Goal: Information Seeking & Learning: Find specific fact

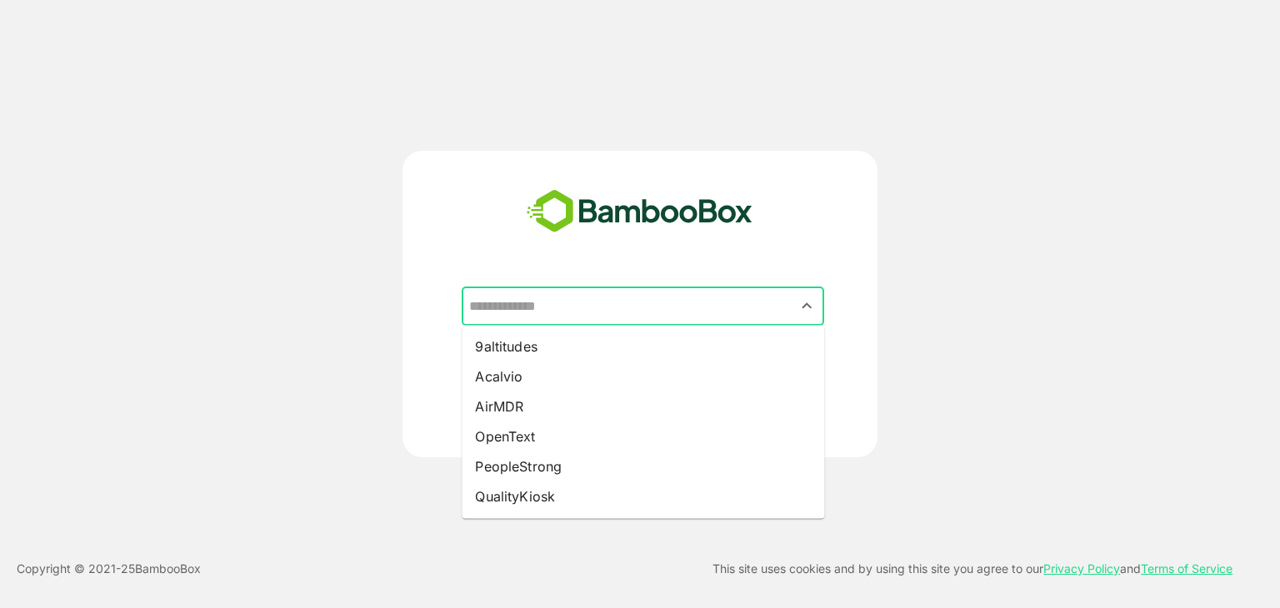
click at [613, 308] on input "text" at bounding box center [643, 307] width 356 height 32
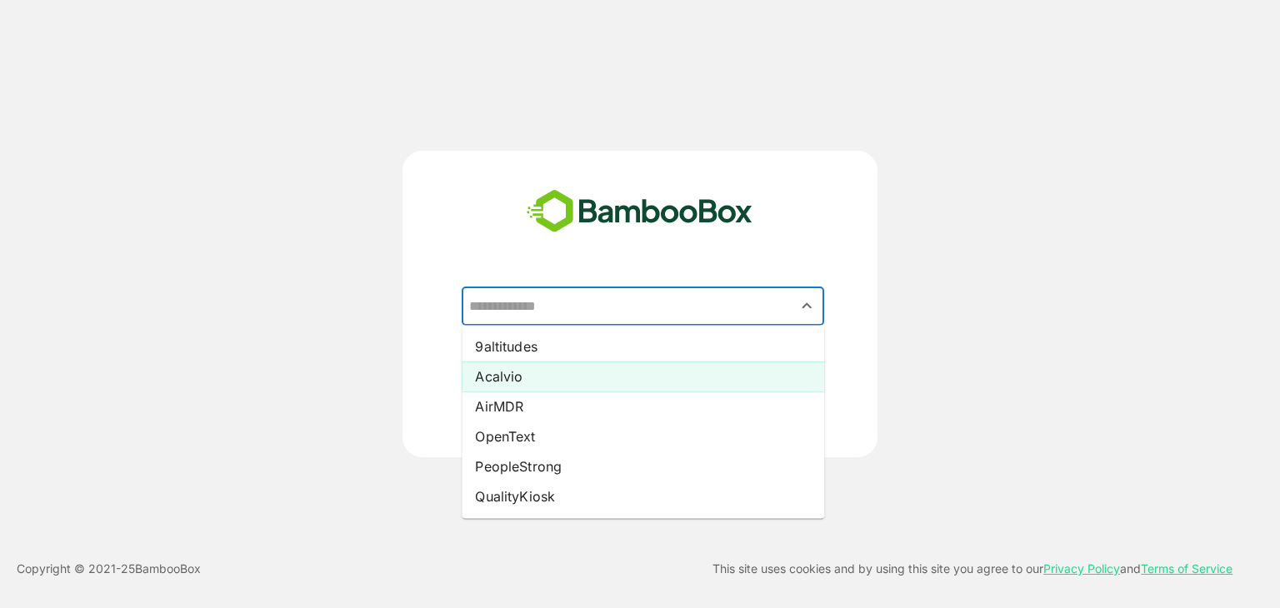
click at [578, 370] on li "Acalvio" at bounding box center [643, 377] width 362 height 30
type input "*******"
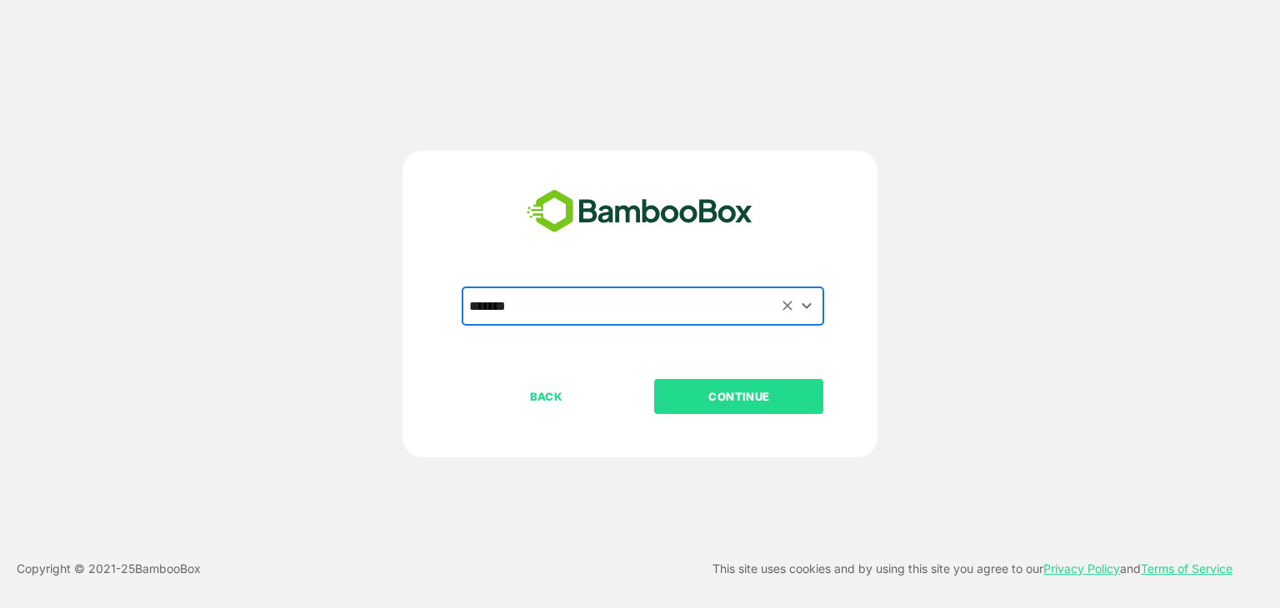
click at [747, 397] on p "CONTINUE" at bounding box center [739, 396] width 167 height 18
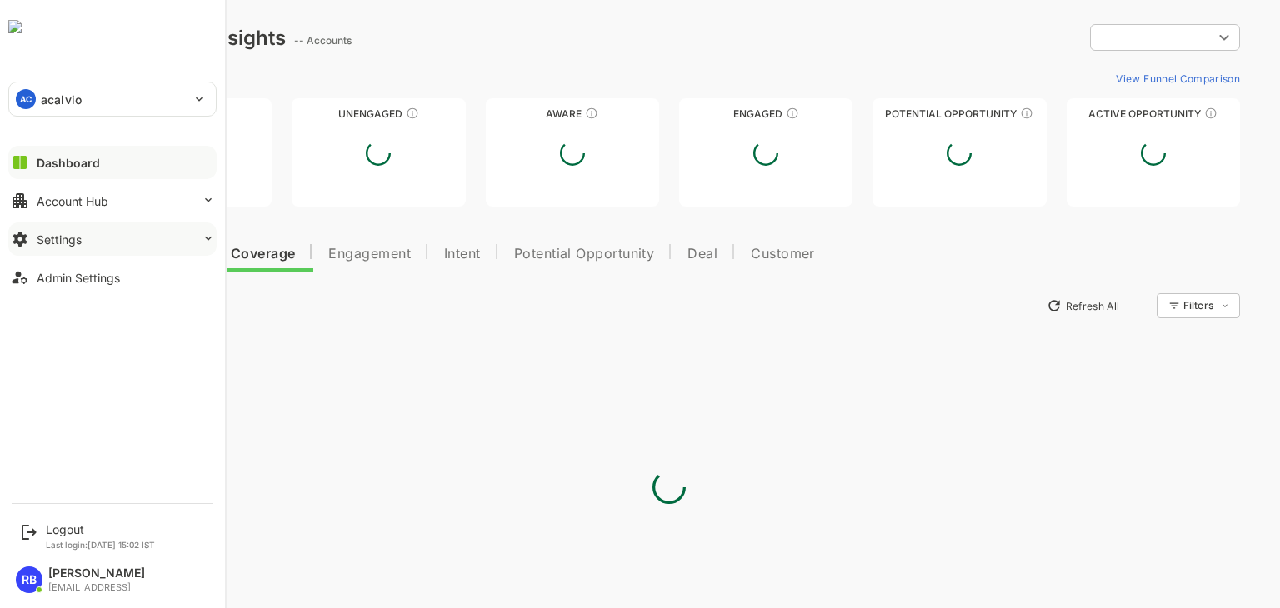
type input "**********"
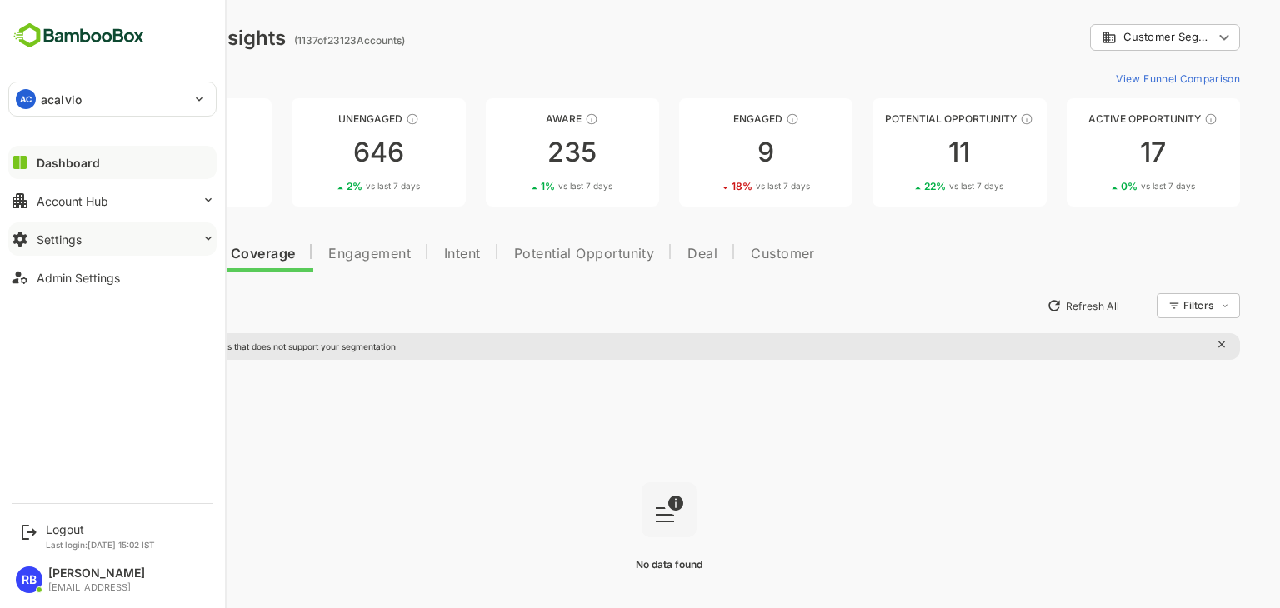
click at [95, 246] on button "Settings" at bounding box center [112, 238] width 208 height 33
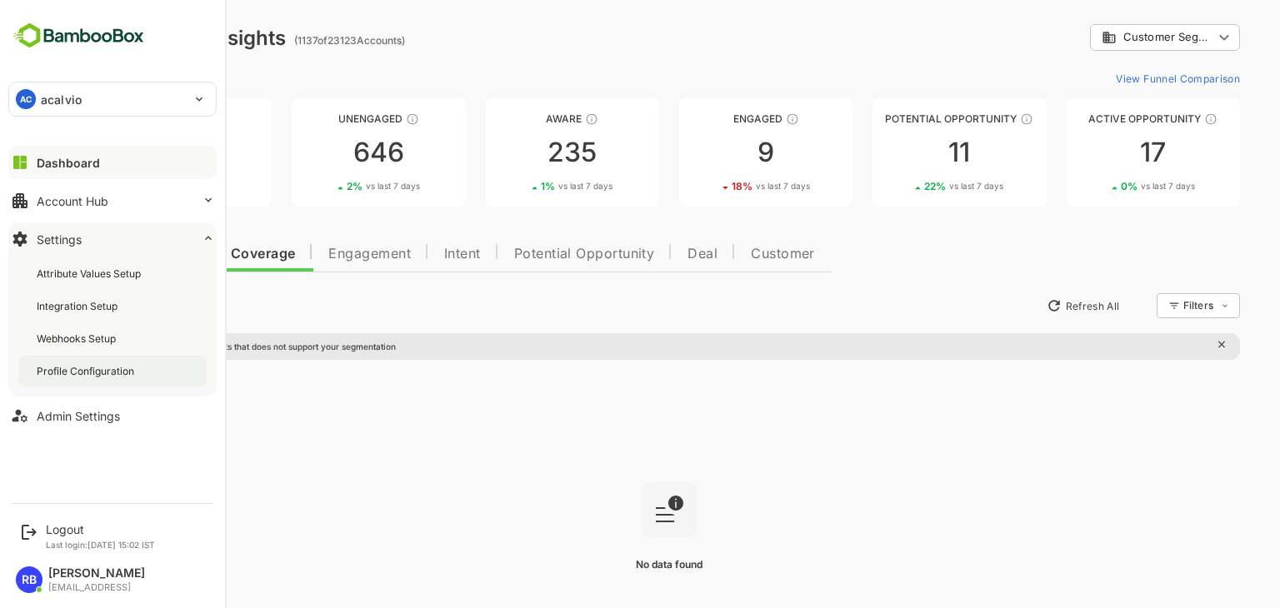
click at [88, 367] on div "Profile Configuration" at bounding box center [87, 371] width 101 height 14
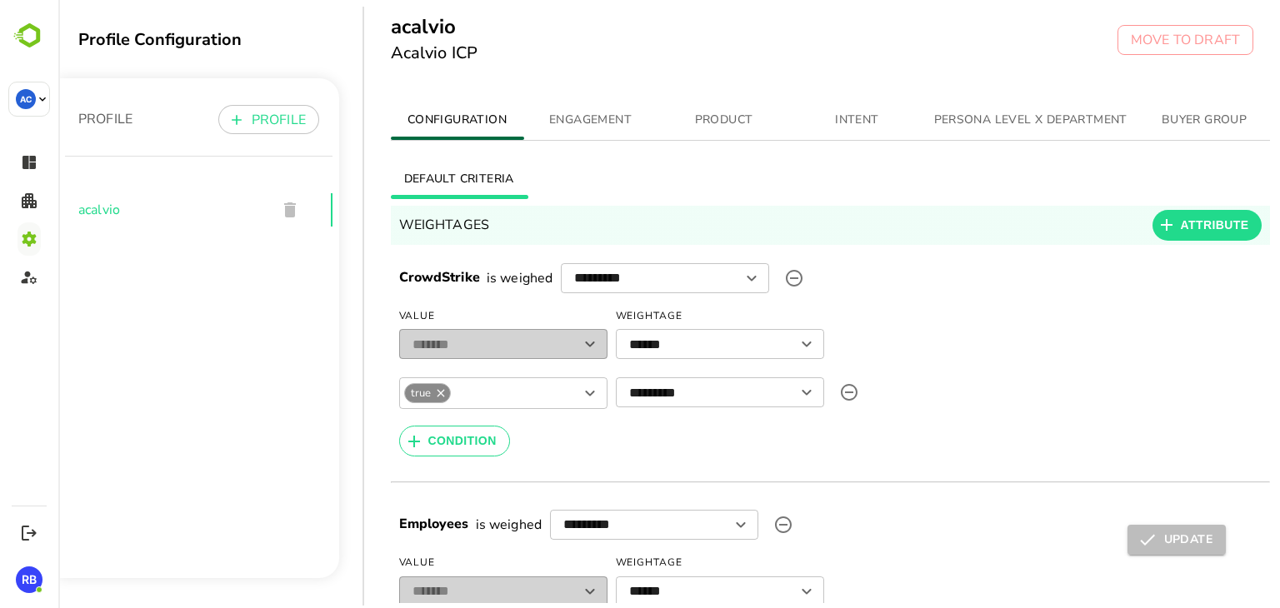
click at [1032, 115] on span "PERSONA LEVEL X DEPARTMENT" at bounding box center [1030, 120] width 193 height 21
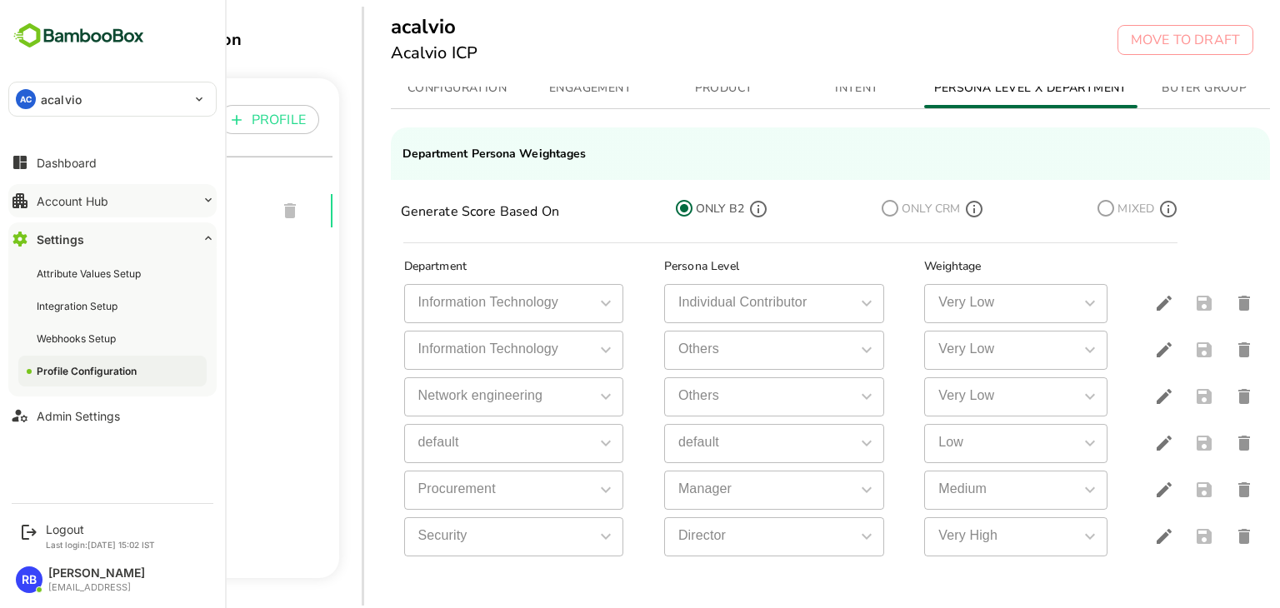
click at [117, 194] on button "Account Hub" at bounding box center [112, 200] width 208 height 33
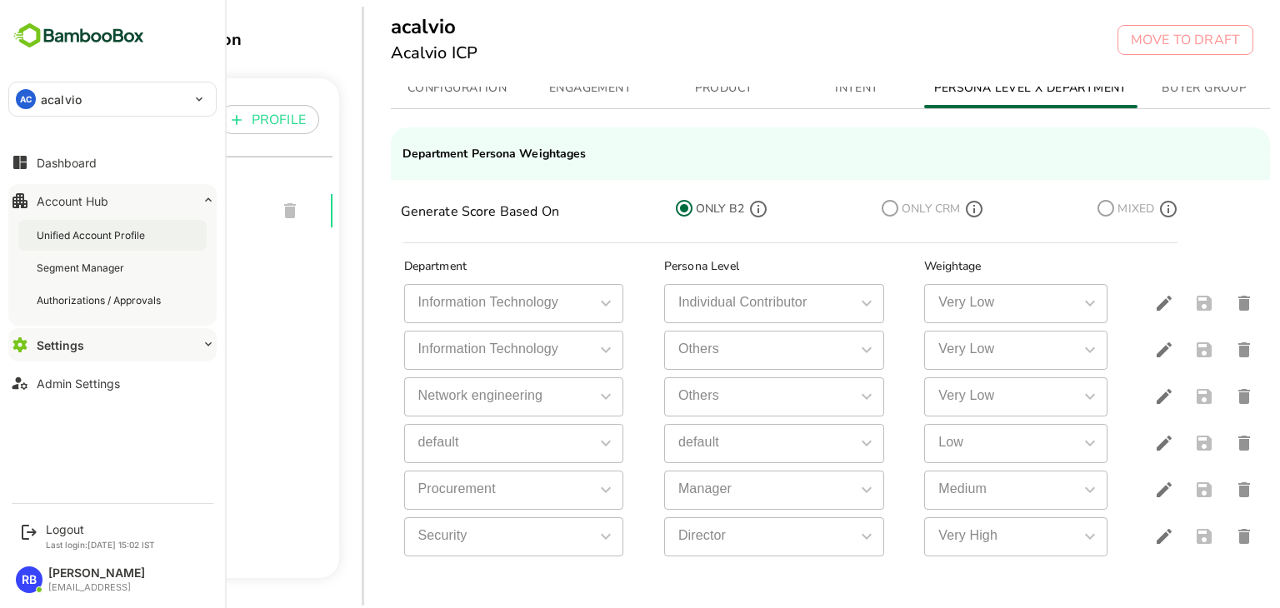
click at [115, 220] on div "Unified Account Profile" at bounding box center [112, 235] width 188 height 31
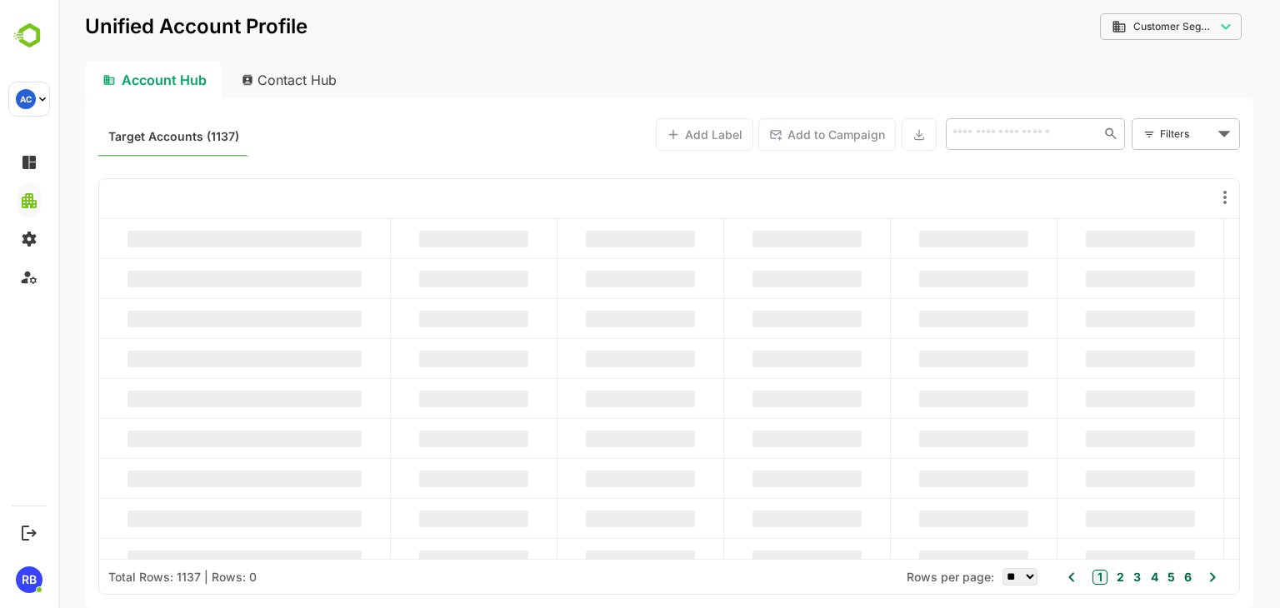
click at [312, 81] on div "Contact Hub" at bounding box center [289, 80] width 123 height 37
type input "**********"
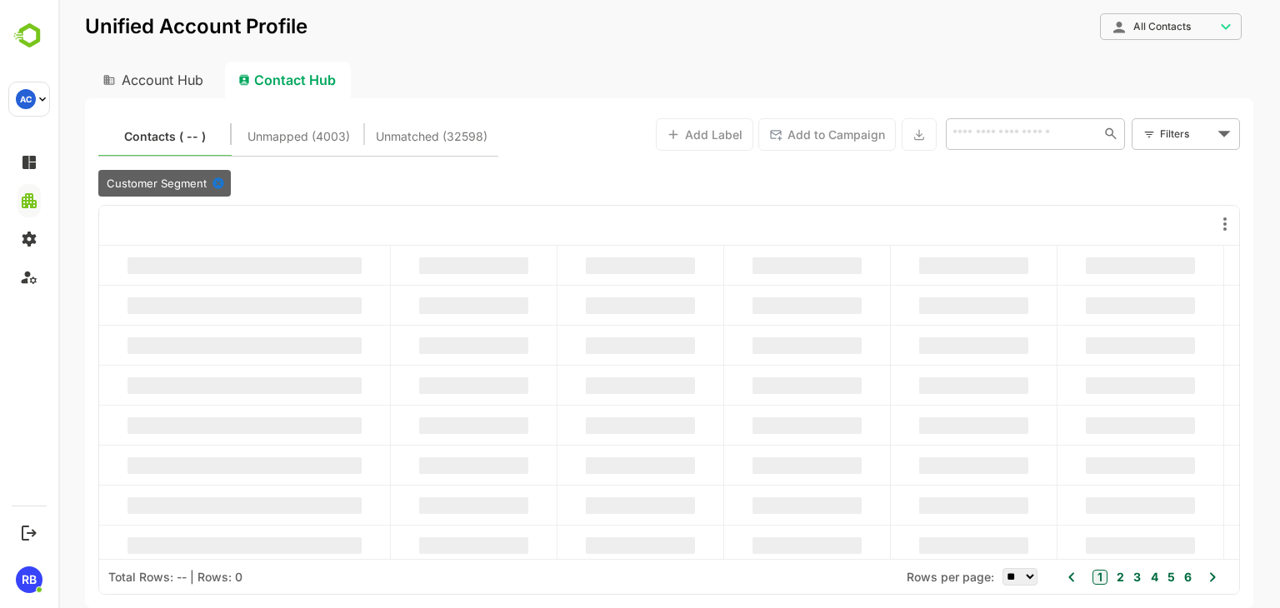
click at [217, 187] on icon at bounding box center [217, 183] width 11 height 11
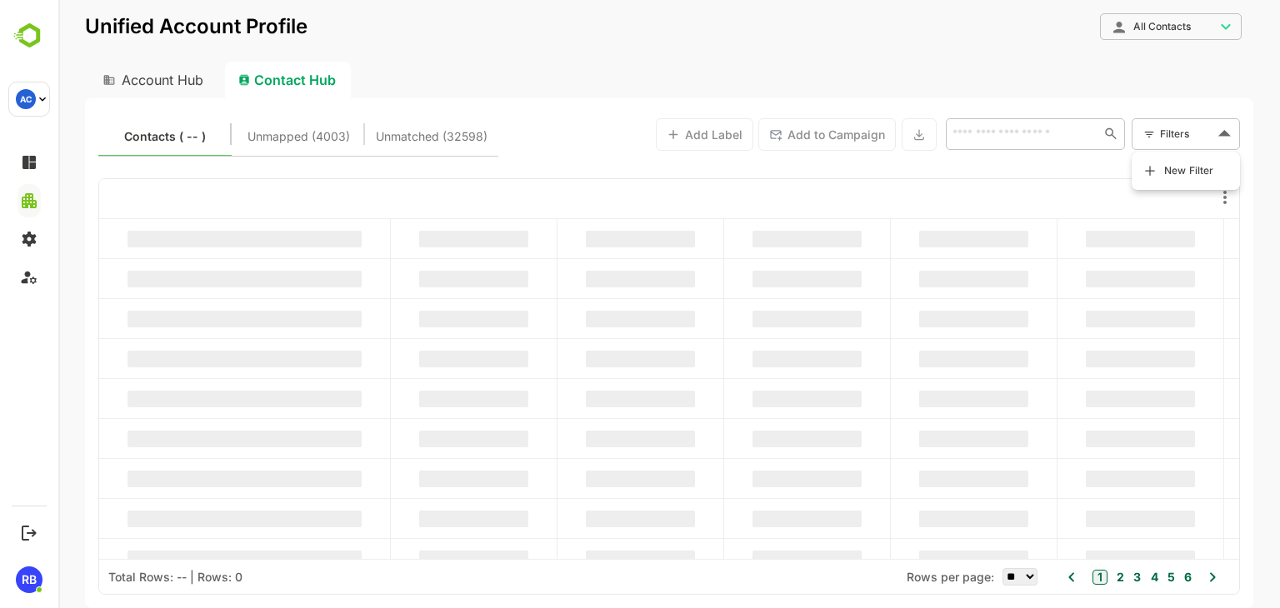
click at [1191, 134] on body "**********" at bounding box center [668, 304] width 1221 height 608
click at [1180, 167] on span "New Filter" at bounding box center [1189, 171] width 50 height 20
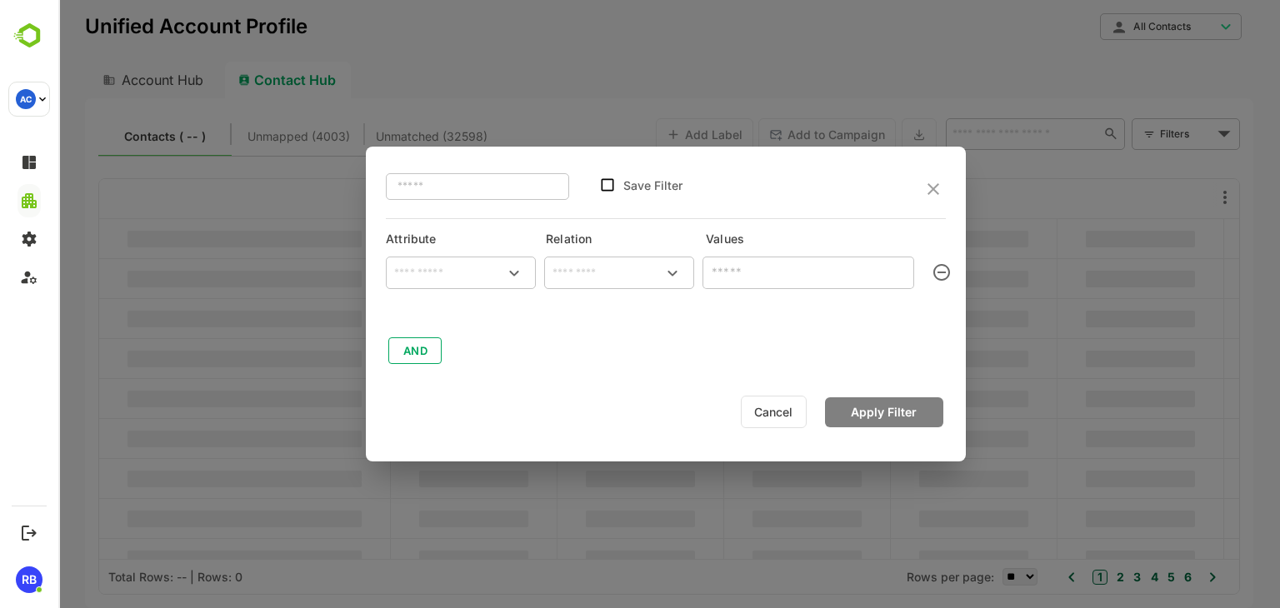
click at [468, 284] on div "​" at bounding box center [461, 273] width 150 height 32
type input "****"
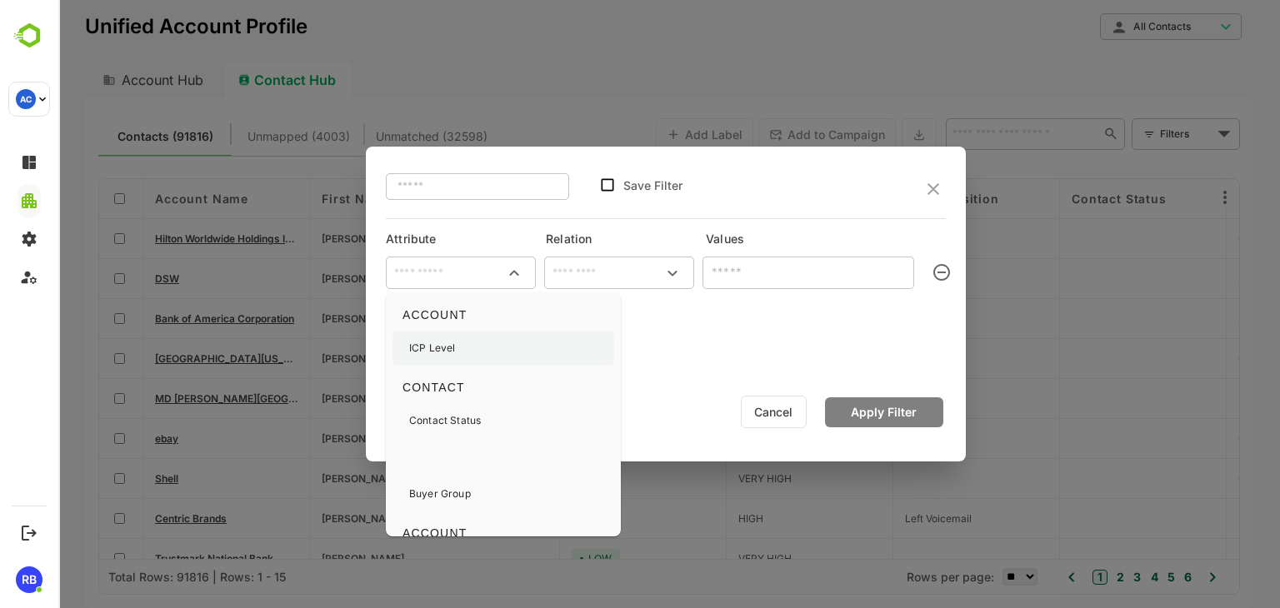
click at [432, 344] on p "ICP Level" at bounding box center [432, 348] width 46 height 15
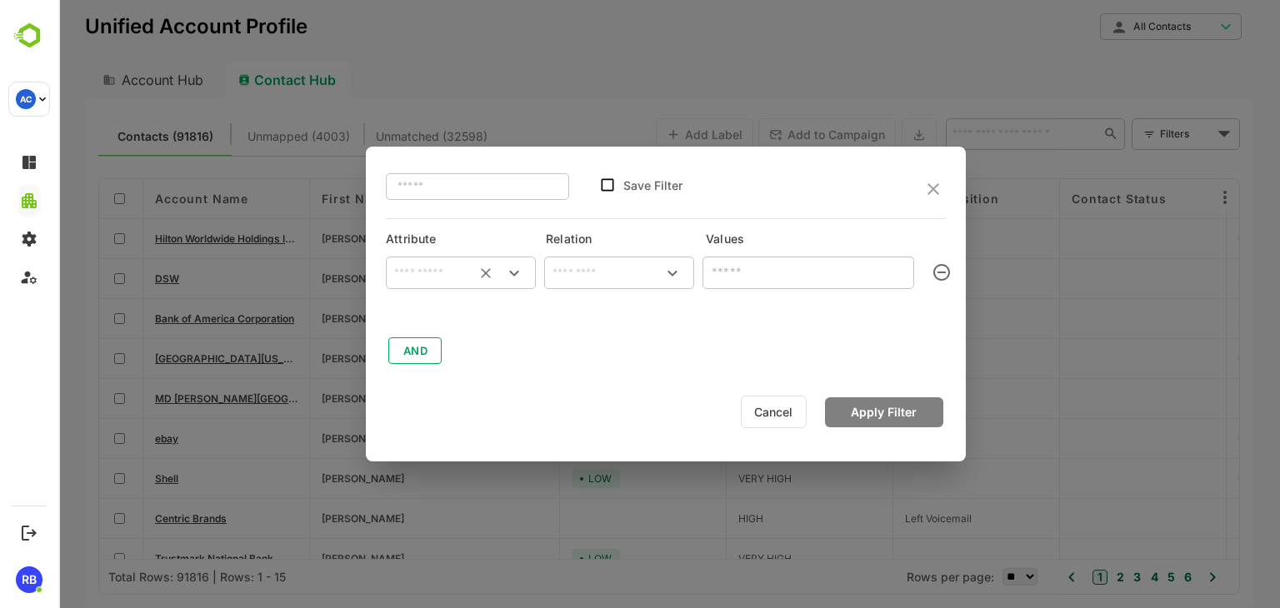
type input "*********"
click at [485, 271] on icon "Clear" at bounding box center [485, 273] width 17 height 17
type input "*"
click at [457, 337] on div "Department" at bounding box center [438, 348] width 58 height 35
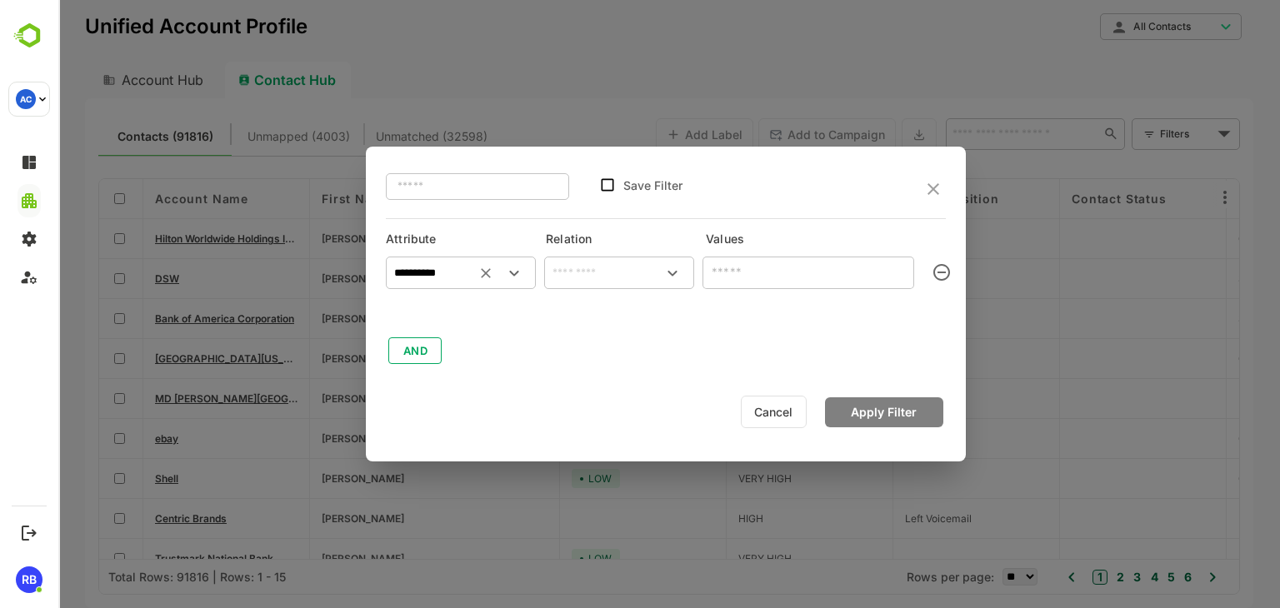
type input "**********"
click at [612, 275] on input "text" at bounding box center [618, 273] width 143 height 20
click at [607, 341] on li "excludes" at bounding box center [618, 345] width 143 height 31
type input "********"
click at [770, 282] on div "​" at bounding box center [808, 272] width 212 height 30
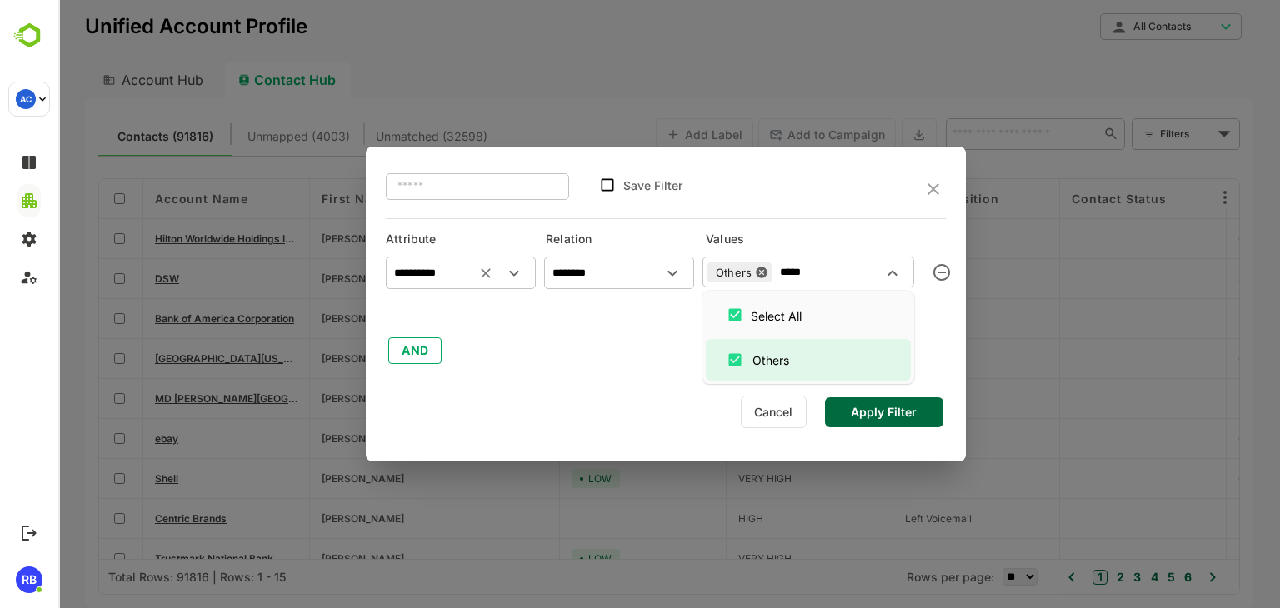
type input "*****"
click at [633, 386] on div "**********" at bounding box center [666, 304] width 600 height 314
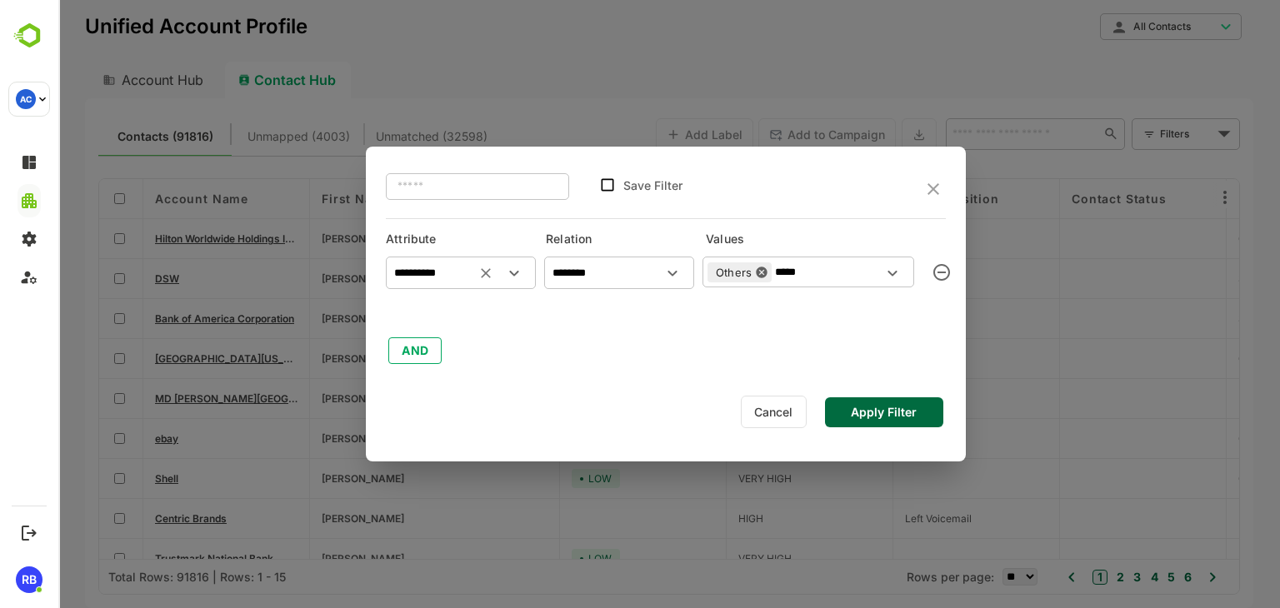
click at [895, 407] on button "Apply Filter" at bounding box center [884, 412] width 118 height 30
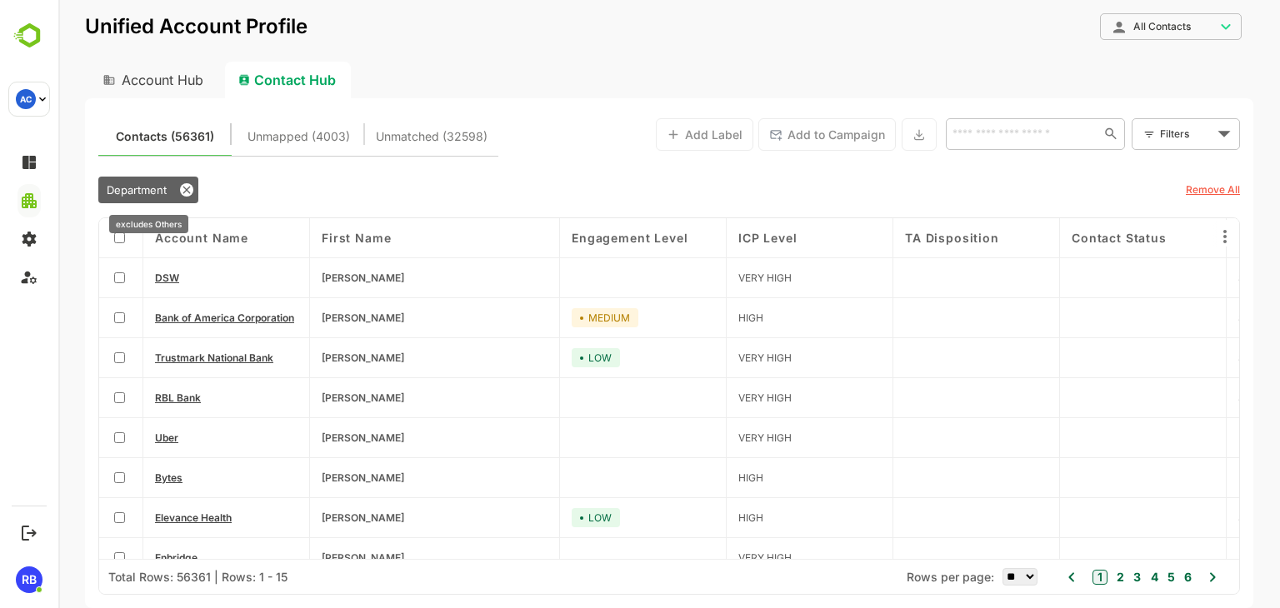
click at [143, 187] on span "Department" at bounding box center [137, 189] width 60 height 13
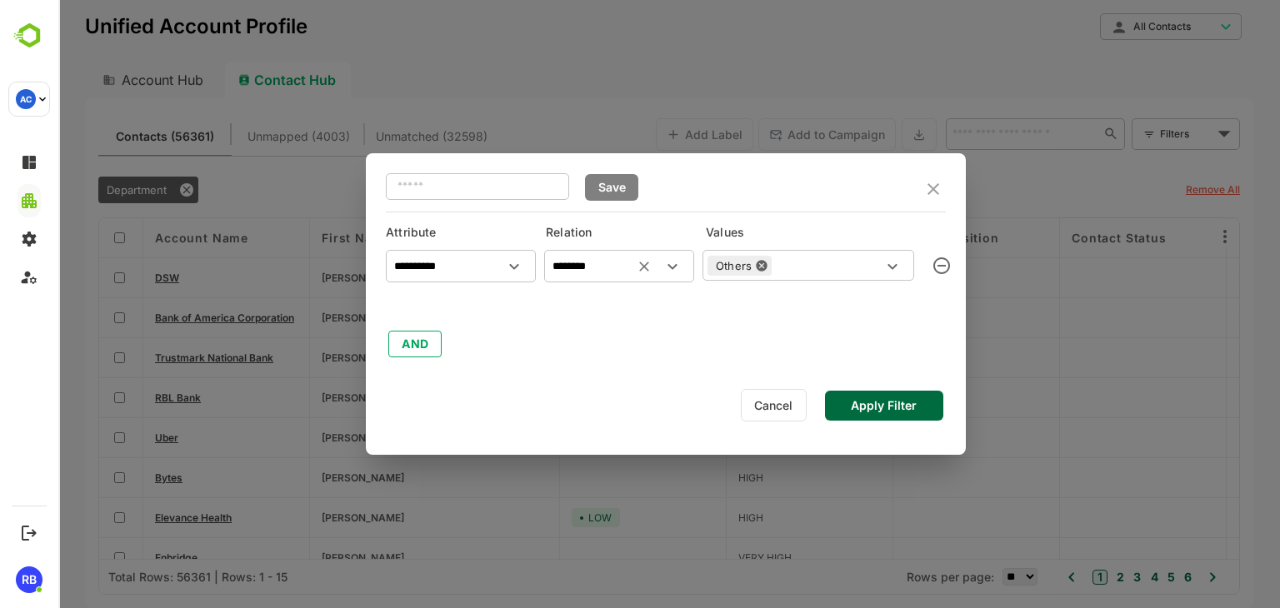
click at [644, 263] on icon "Clear" at bounding box center [644, 266] width 17 height 17
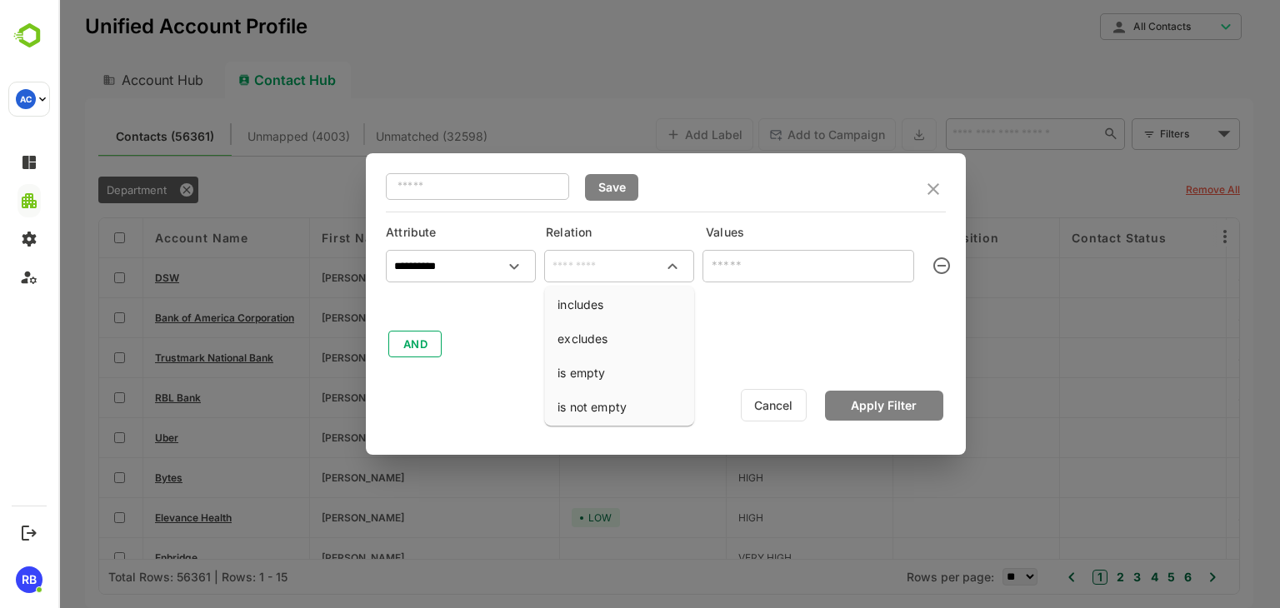
click at [606, 267] on input "text" at bounding box center [618, 267] width 143 height 20
click at [597, 301] on li "includes" at bounding box center [618, 304] width 143 height 31
type input "********"
click at [747, 269] on input "text" at bounding box center [794, 265] width 174 height 20
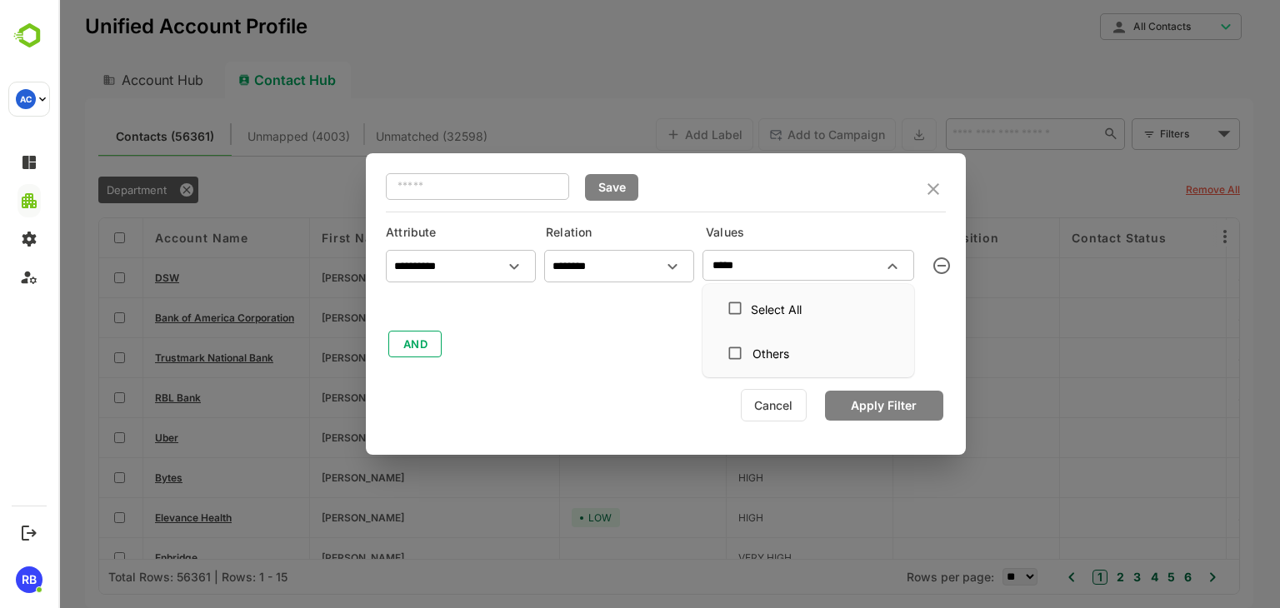
type input "******"
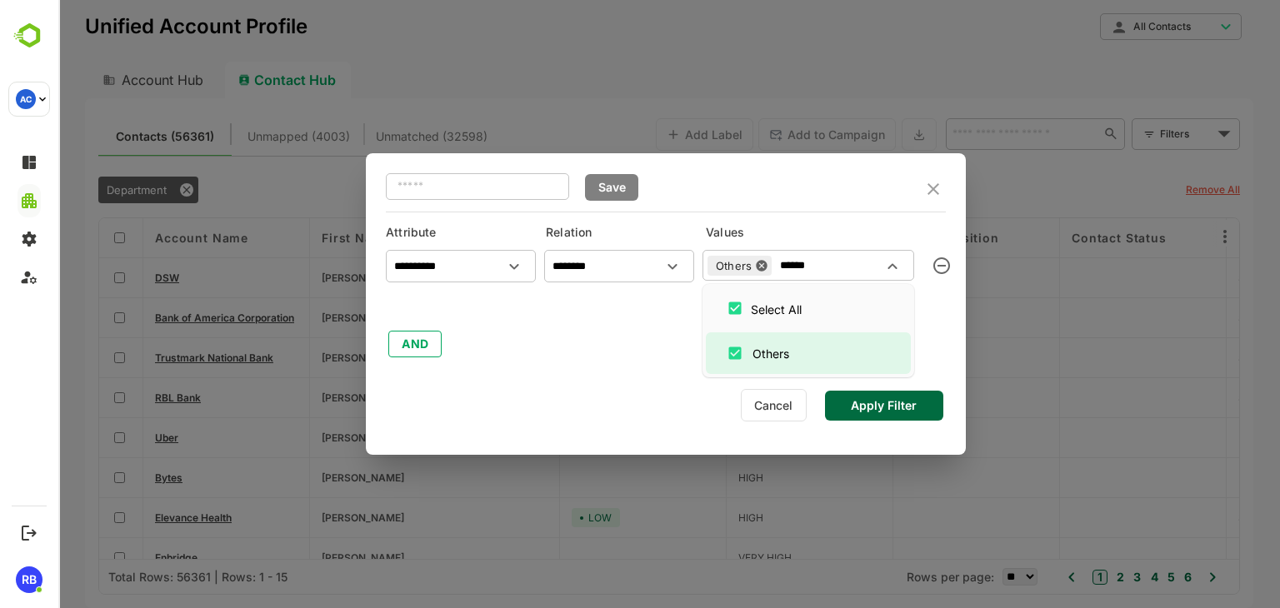
click at [867, 402] on button "Apply Filter" at bounding box center [884, 406] width 118 height 30
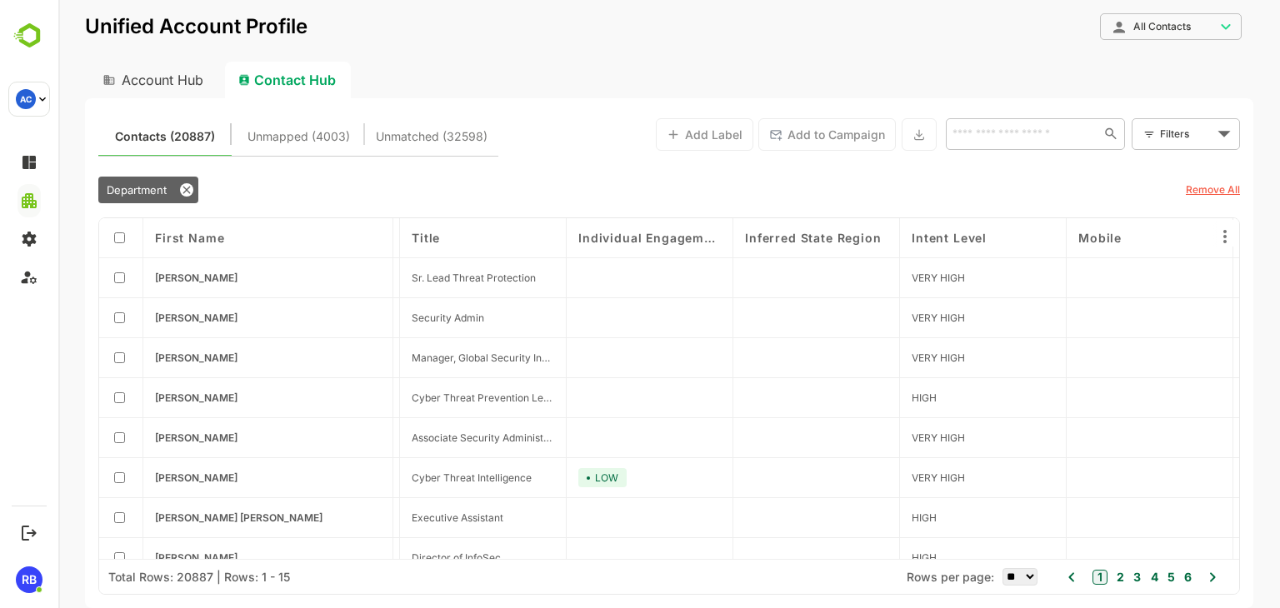
scroll to position [0, 2160]
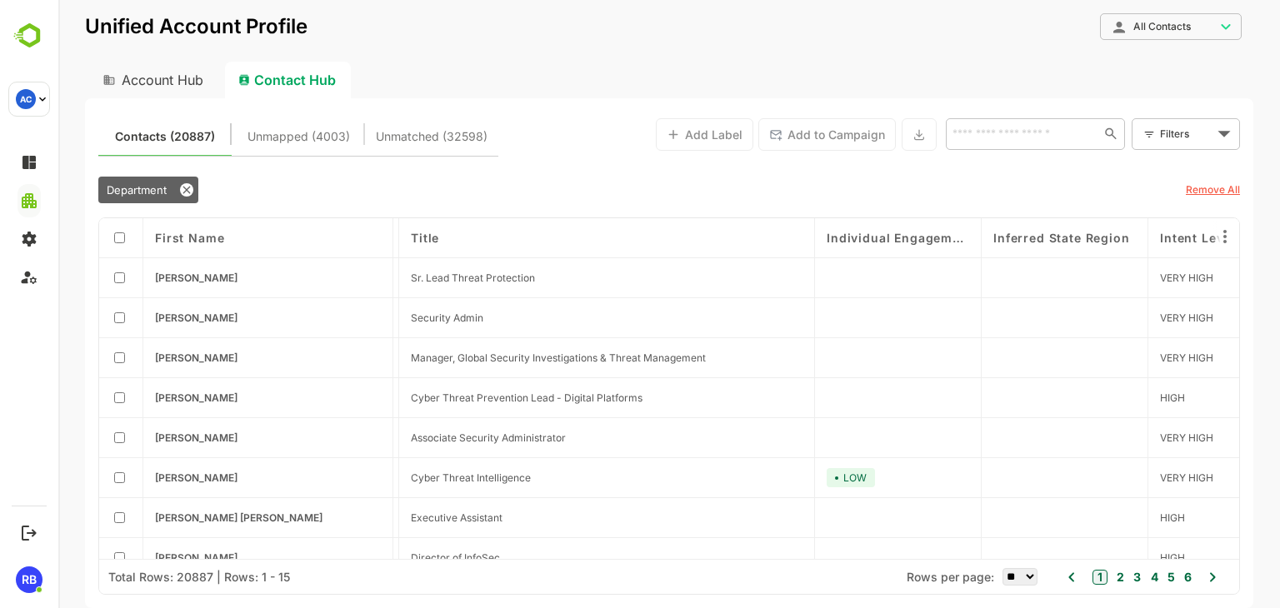
drag, startPoint x: 563, startPoint y: 241, endPoint x: 837, endPoint y: 247, distance: 273.4
click at [837, 247] on div "Account Name First Name Engagement Level ICP Level TA Disposition Contact Statu…" at bounding box center [669, 388] width 1140 height 341
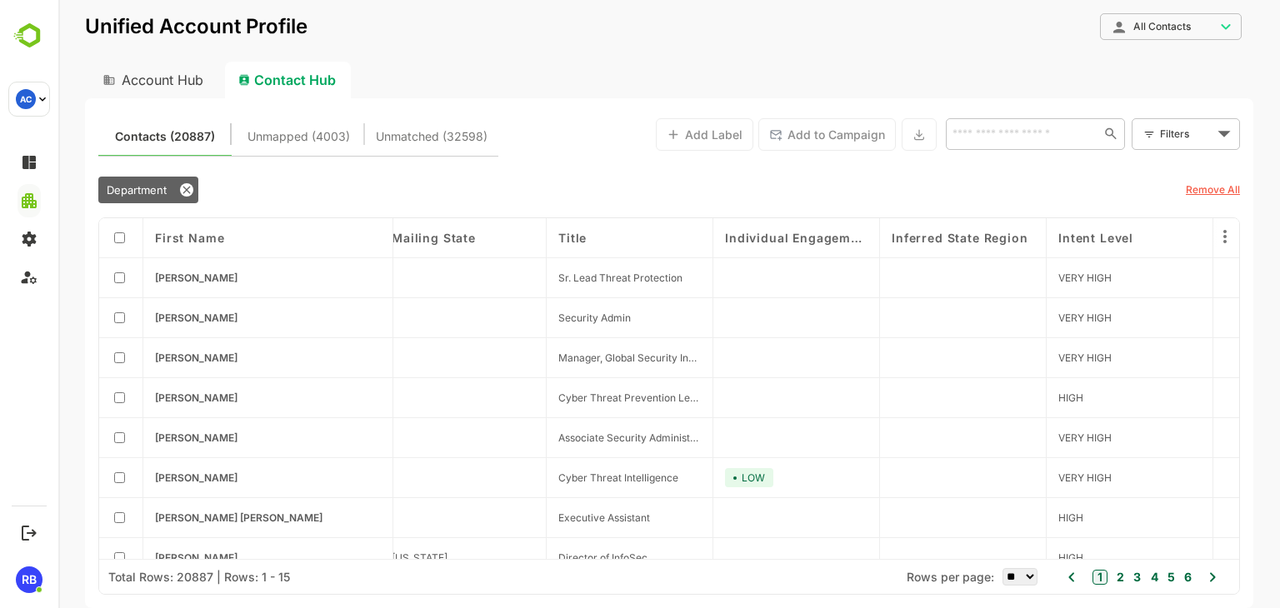
scroll to position [0, 2014]
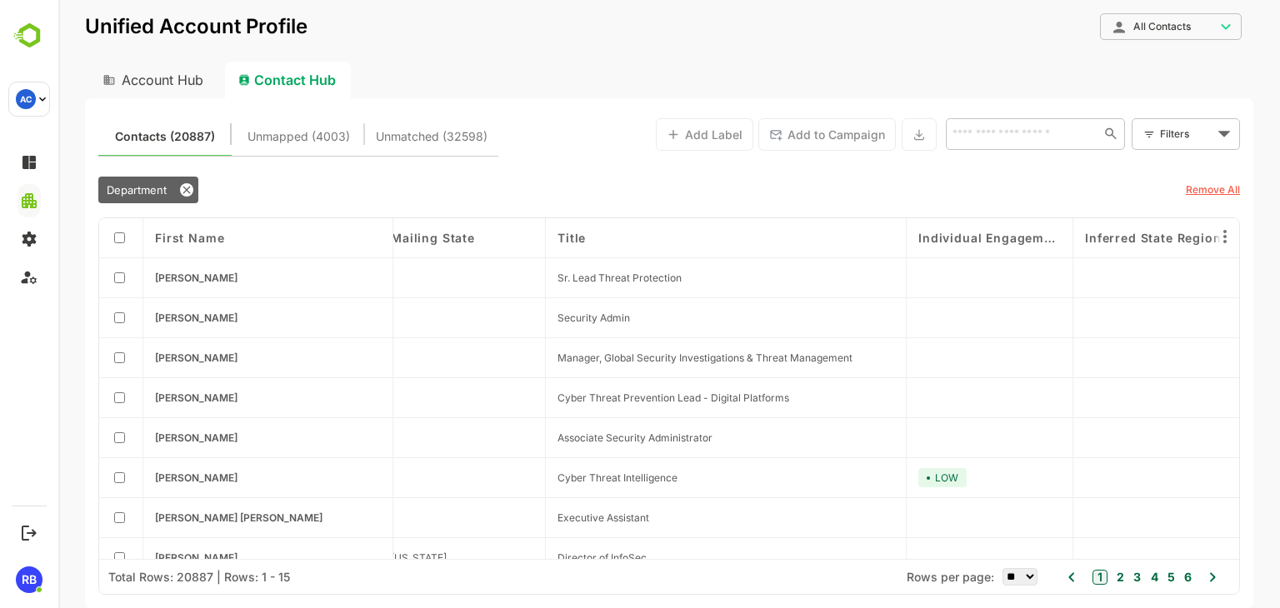
drag, startPoint x: 710, startPoint y: 235, endPoint x: 933, endPoint y: 231, distance: 223.3
click at [933, 231] on div "Account Name First Name Engagement Level ICP Level TA Disposition Contact Statu…" at bounding box center [669, 388] width 1140 height 341
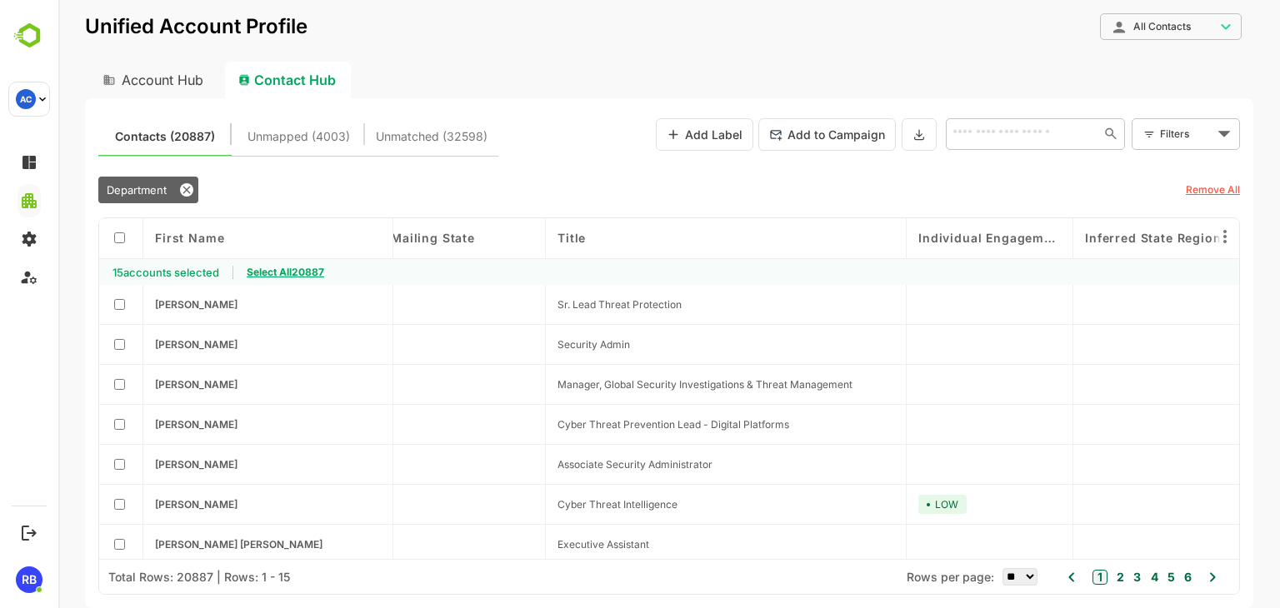
click at [299, 271] on span "Select All 20887" at bounding box center [285, 272] width 77 height 12
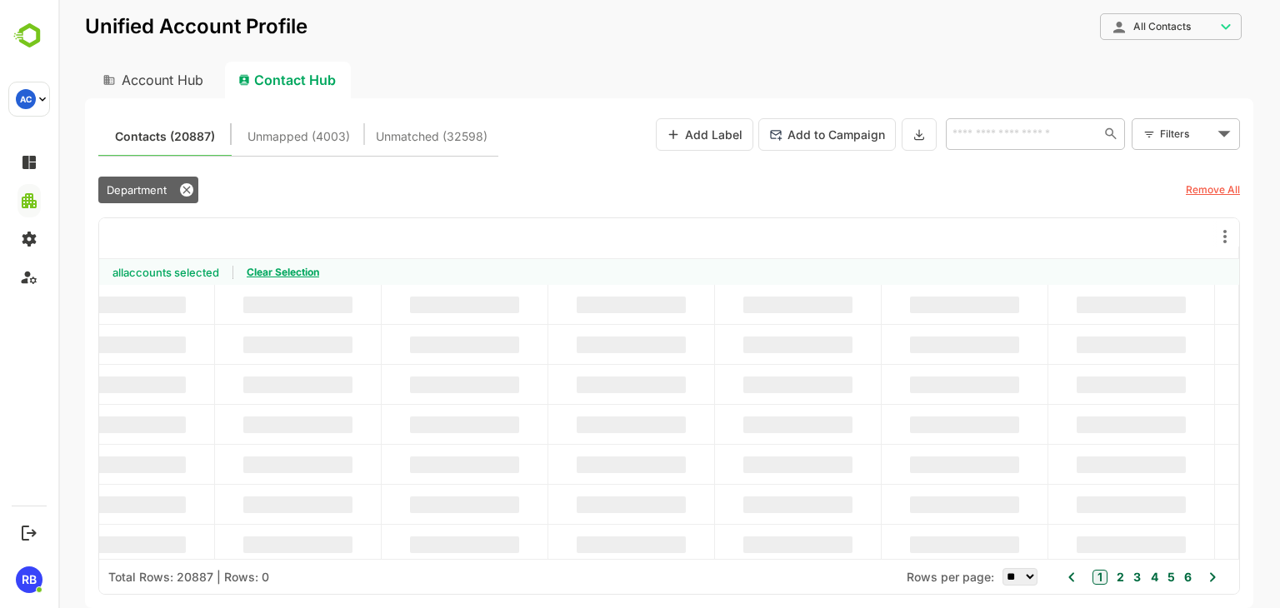
scroll to position [0, 346]
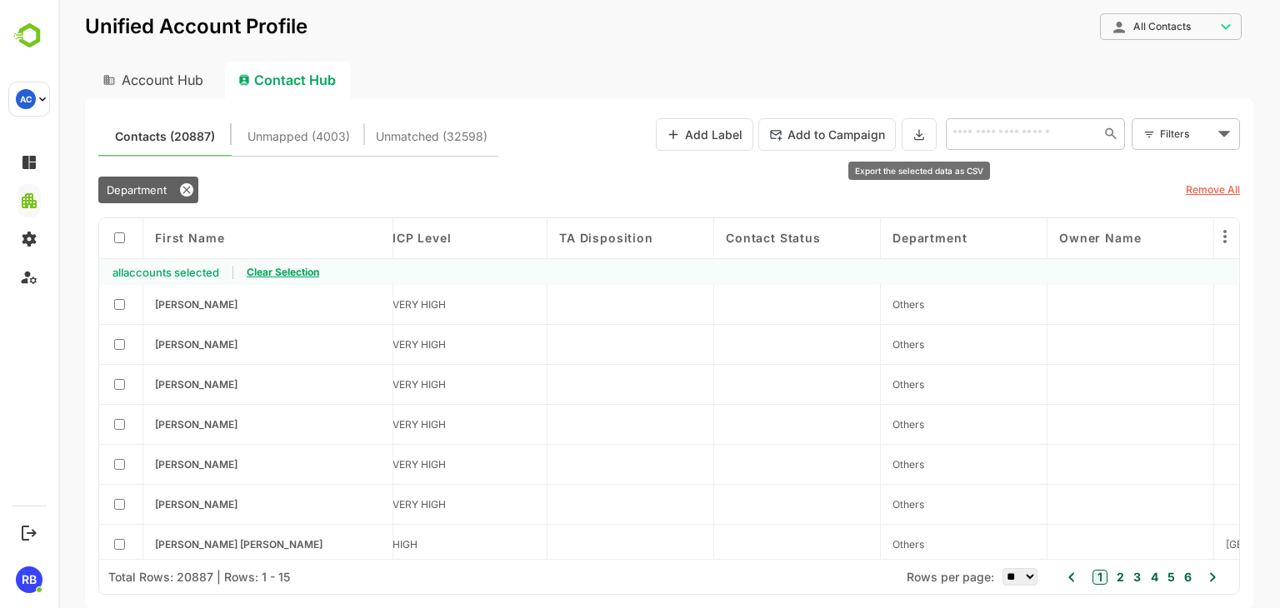
click at [917, 127] on icon at bounding box center [918, 134] width 13 height 14
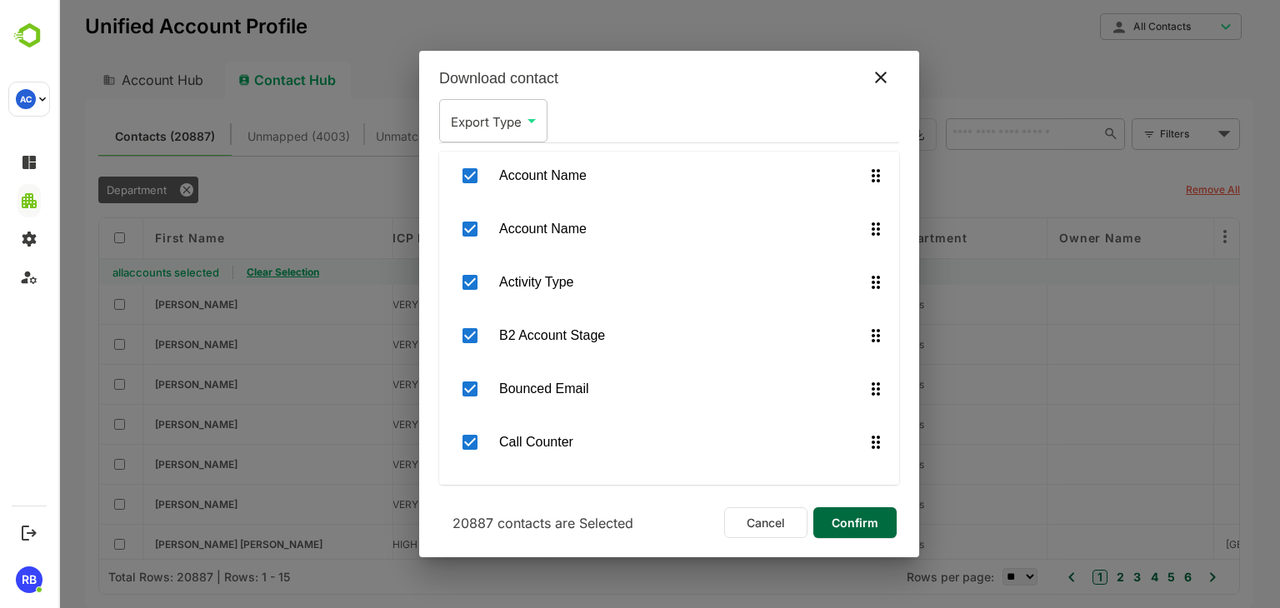
click at [505, 113] on body "**********" at bounding box center [668, 304] width 1221 height 608
click at [497, 157] on li "CSV" at bounding box center [493, 160] width 100 height 30
type input "***"
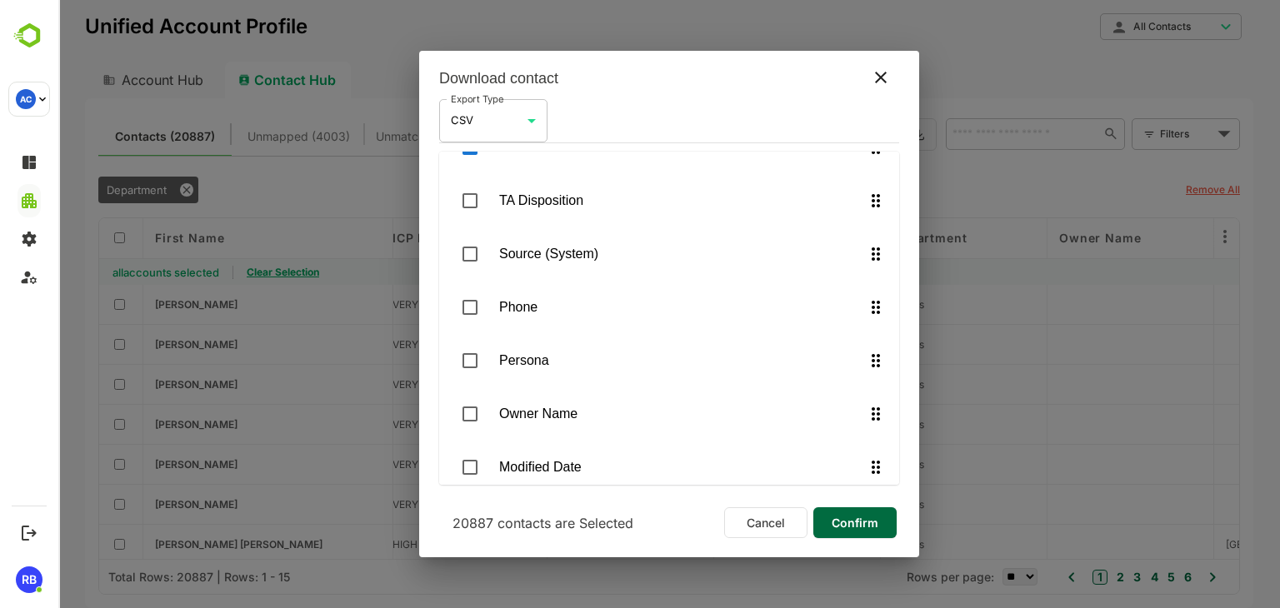
scroll to position [0, 0]
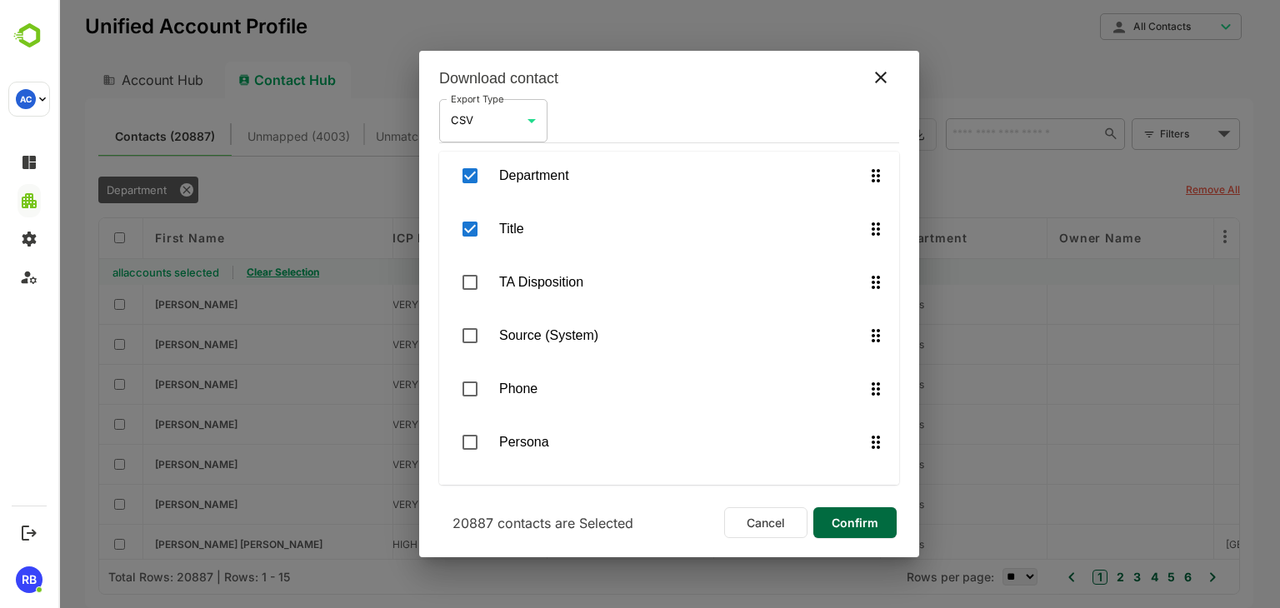
click at [863, 518] on span "Confirm" at bounding box center [855, 523] width 57 height 22
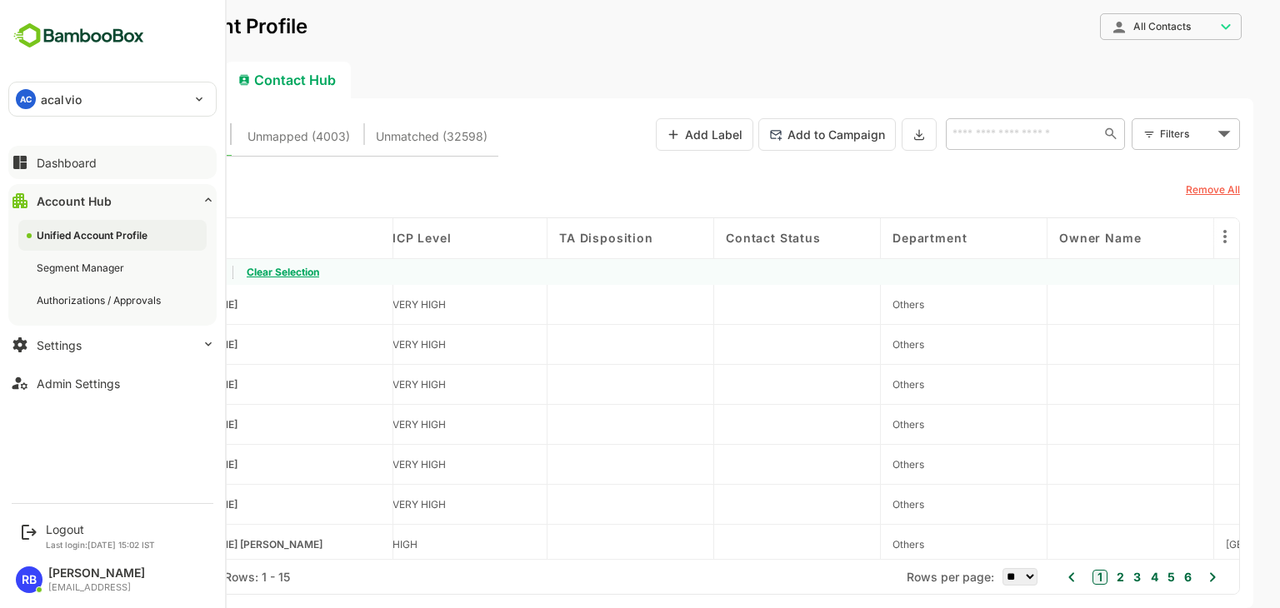
click at [76, 167] on div "Dashboard" at bounding box center [67, 163] width 60 height 14
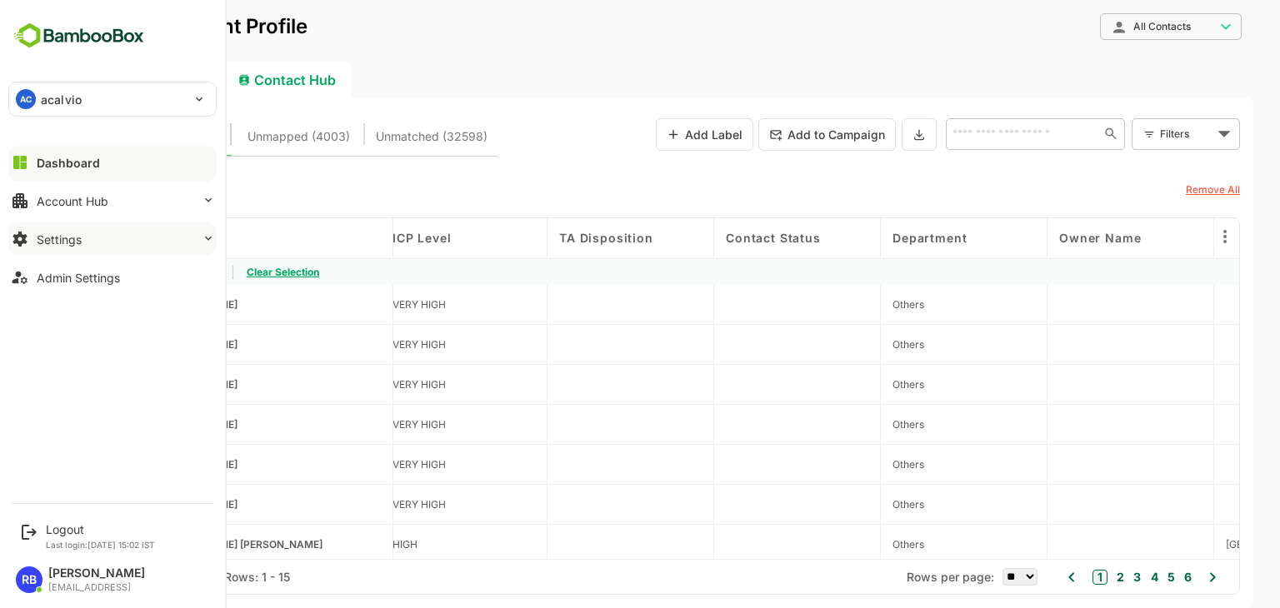
click at [110, 229] on button "Settings" at bounding box center [112, 238] width 208 height 33
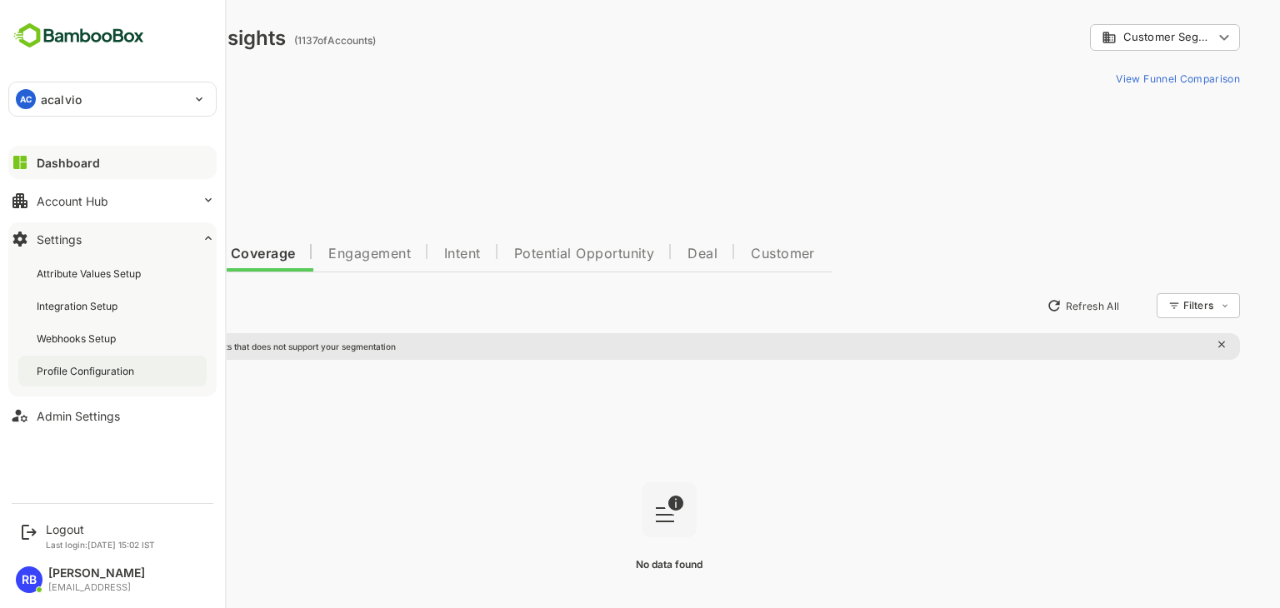
click at [104, 365] on div "Profile Configuration" at bounding box center [87, 371] width 101 height 14
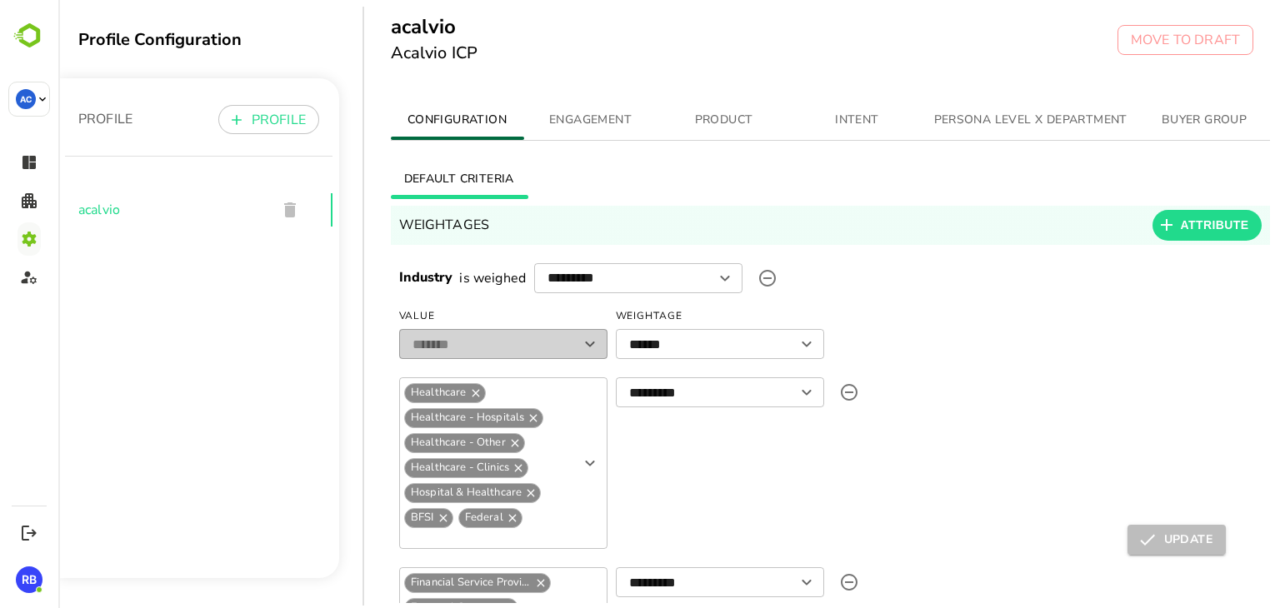
click at [1022, 112] on span "PERSONA LEVEL X DEPARTMENT" at bounding box center [1030, 120] width 193 height 21
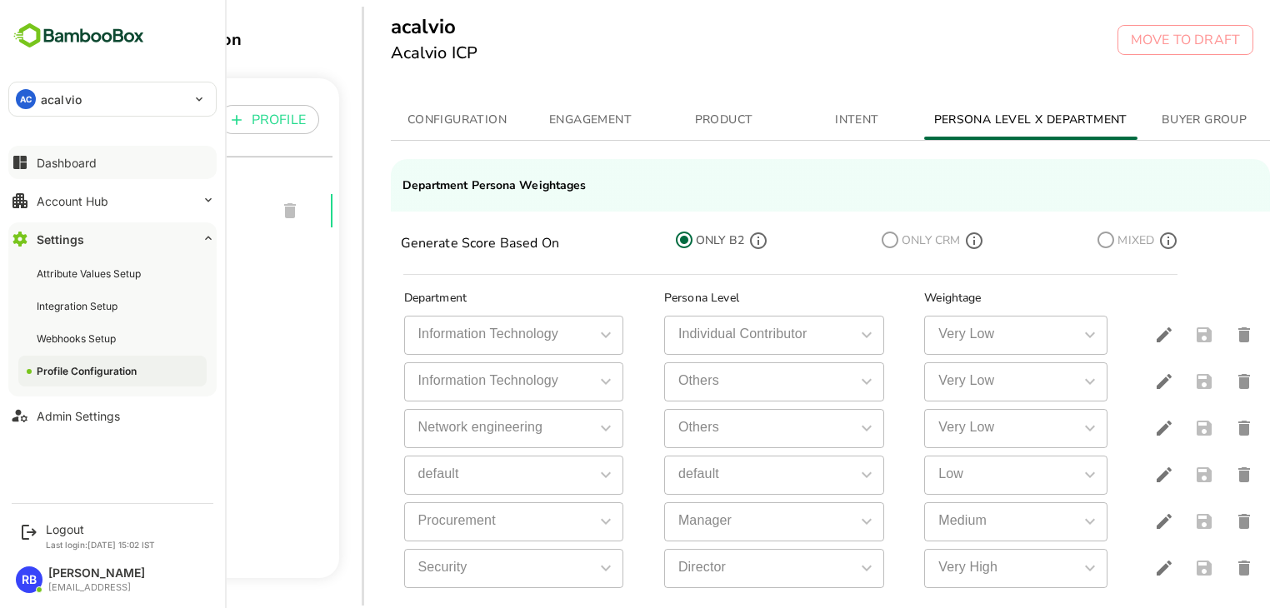
click at [87, 161] on div "Dashboard" at bounding box center [67, 163] width 60 height 14
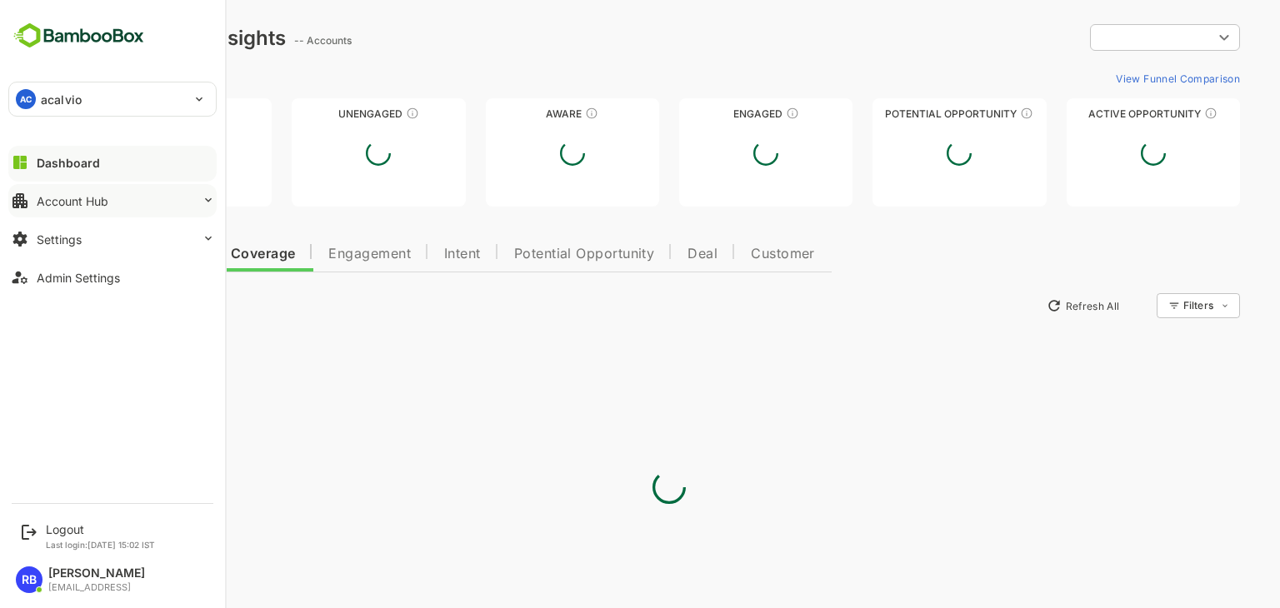
click at [92, 201] on div "Account Hub" at bounding box center [73, 201] width 72 height 14
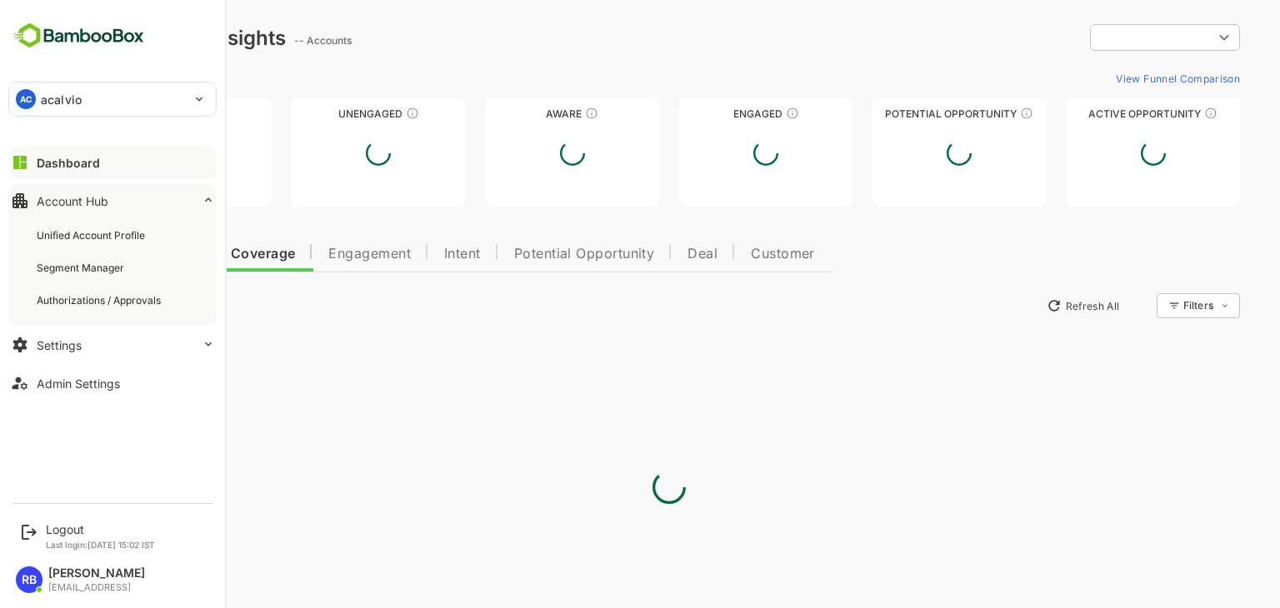
type input "**********"
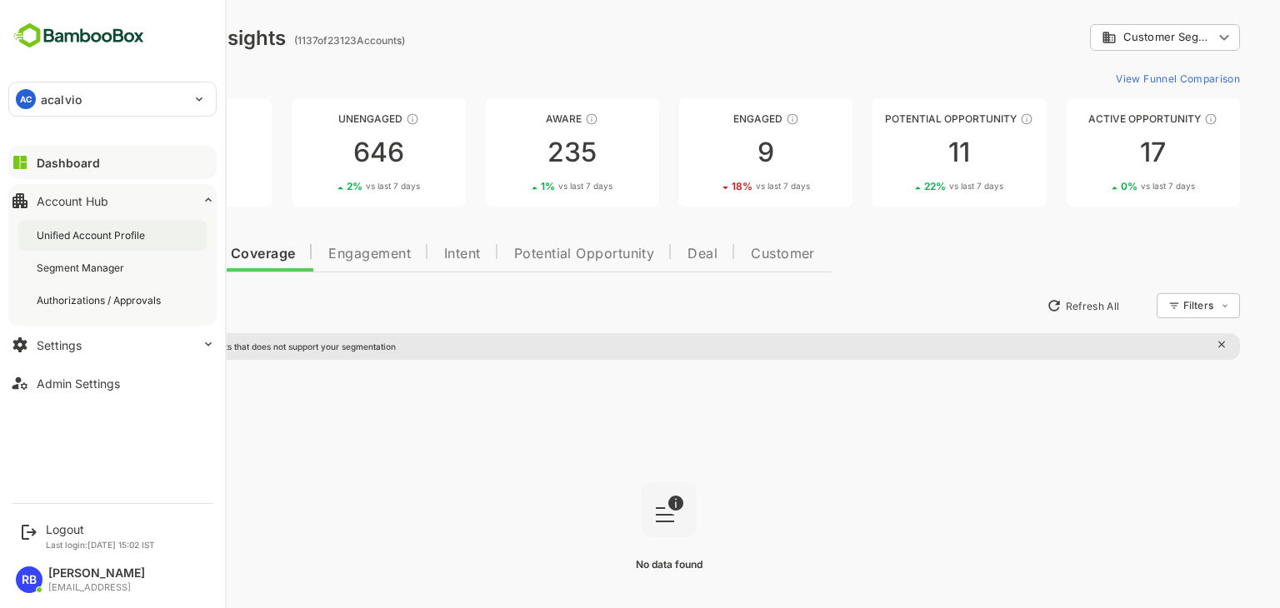
click at [103, 227] on div "Unified Account Profile" at bounding box center [112, 235] width 188 height 31
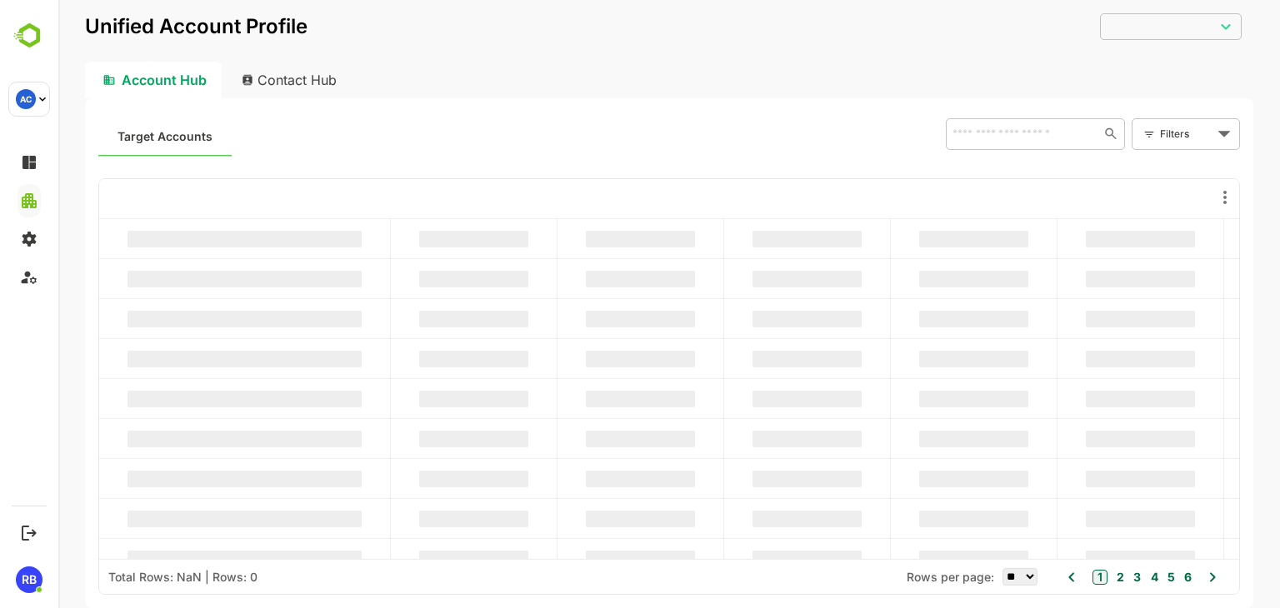
type input "**********"
click at [1018, 141] on input "text" at bounding box center [1021, 133] width 149 height 20
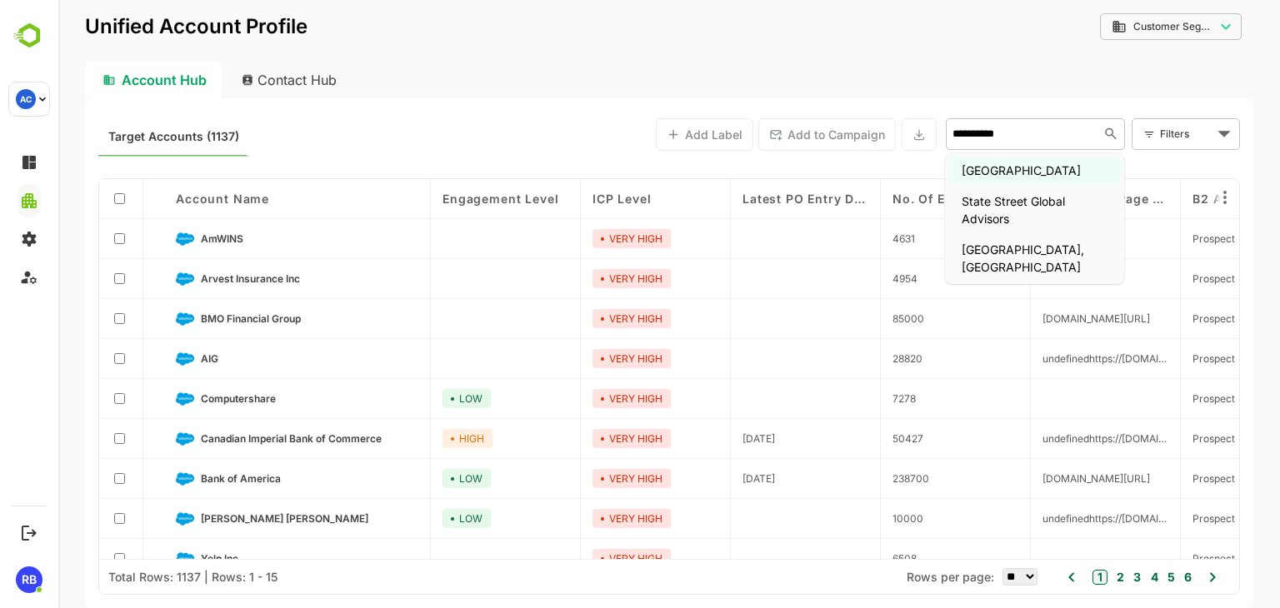
type input "**********"
click at [1031, 171] on li "State Street" at bounding box center [1034, 170] width 172 height 27
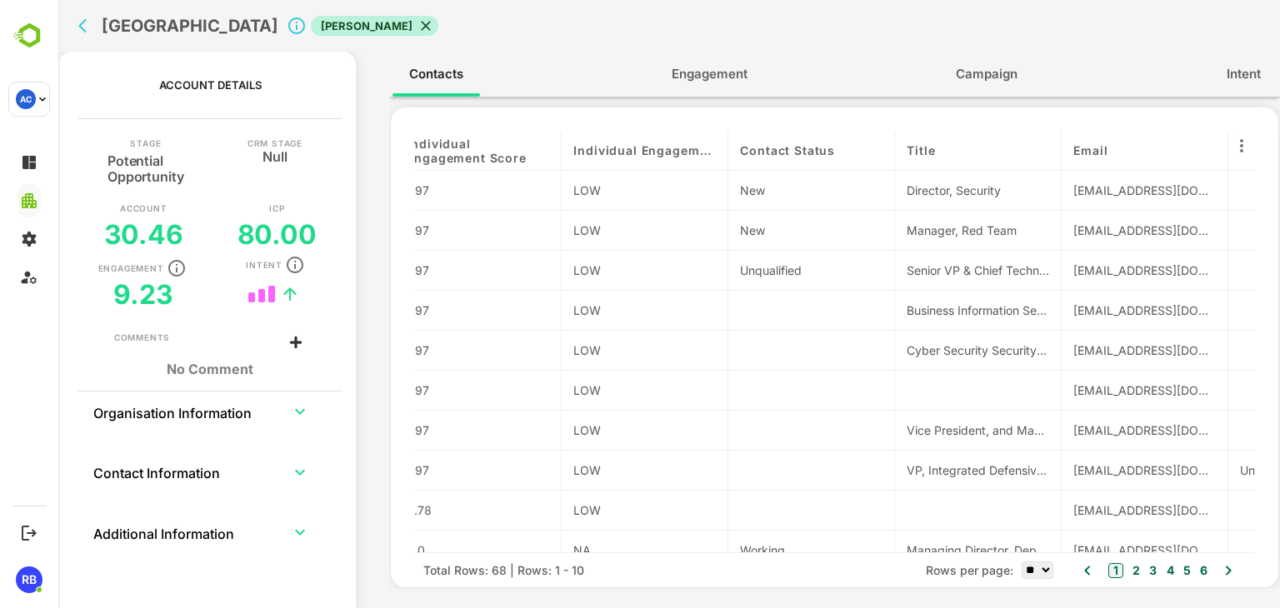
scroll to position [0, 518]
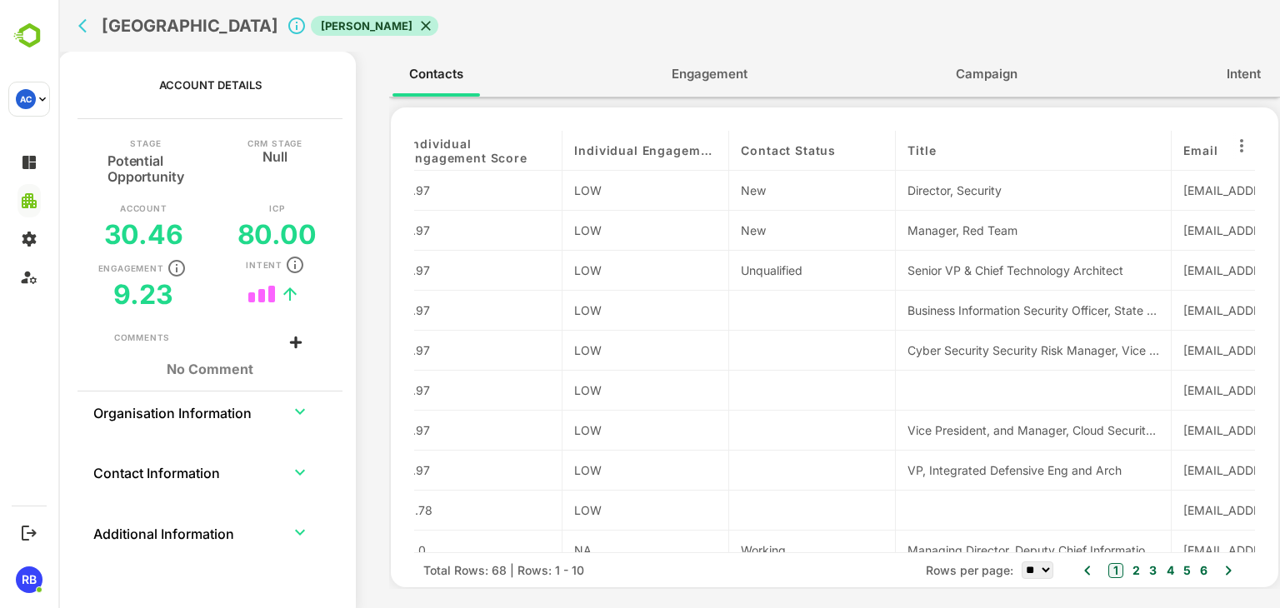
drag, startPoint x: 1060, startPoint y: 145, endPoint x: 1206, endPoint y: 133, distance: 146.3
click at [1206, 133] on div "contactName Persona Department Individual Engagement Score Individual Engagemen…" at bounding box center [834, 342] width 841 height 422
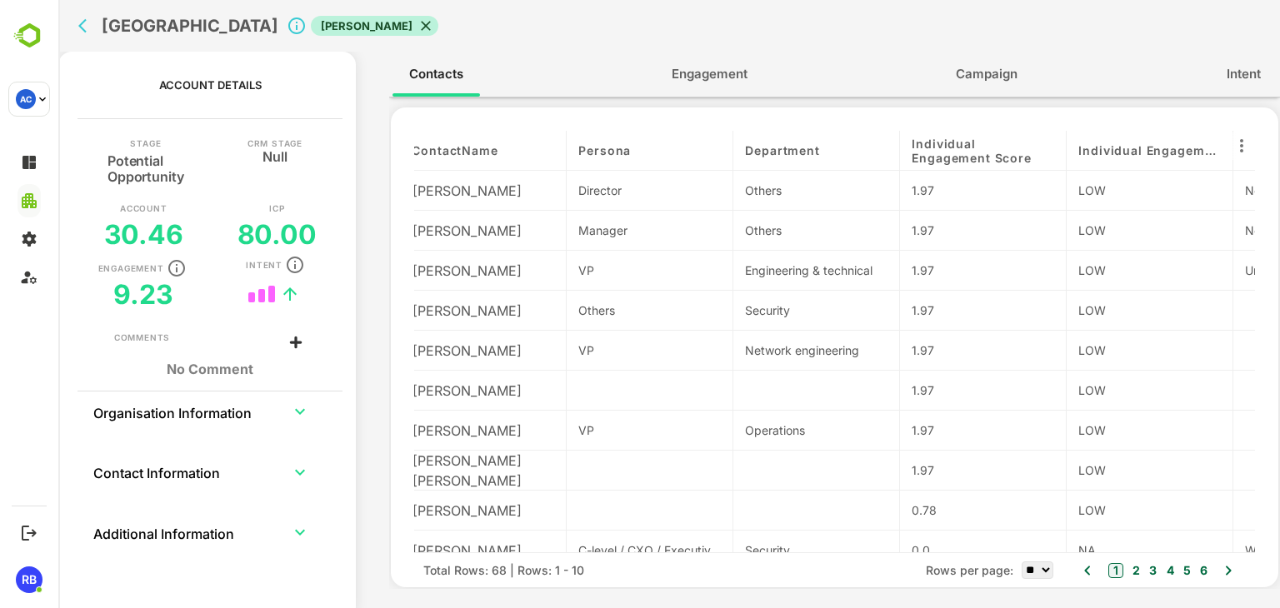
scroll to position [0, 0]
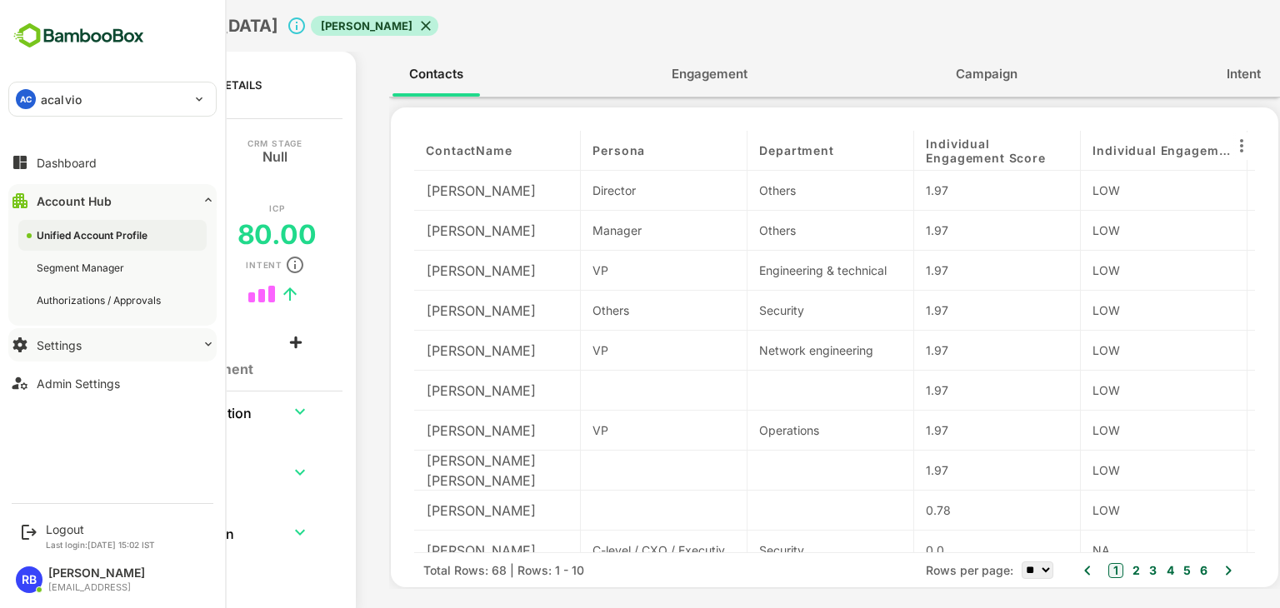
click at [116, 341] on button "Settings" at bounding box center [112, 344] width 208 height 33
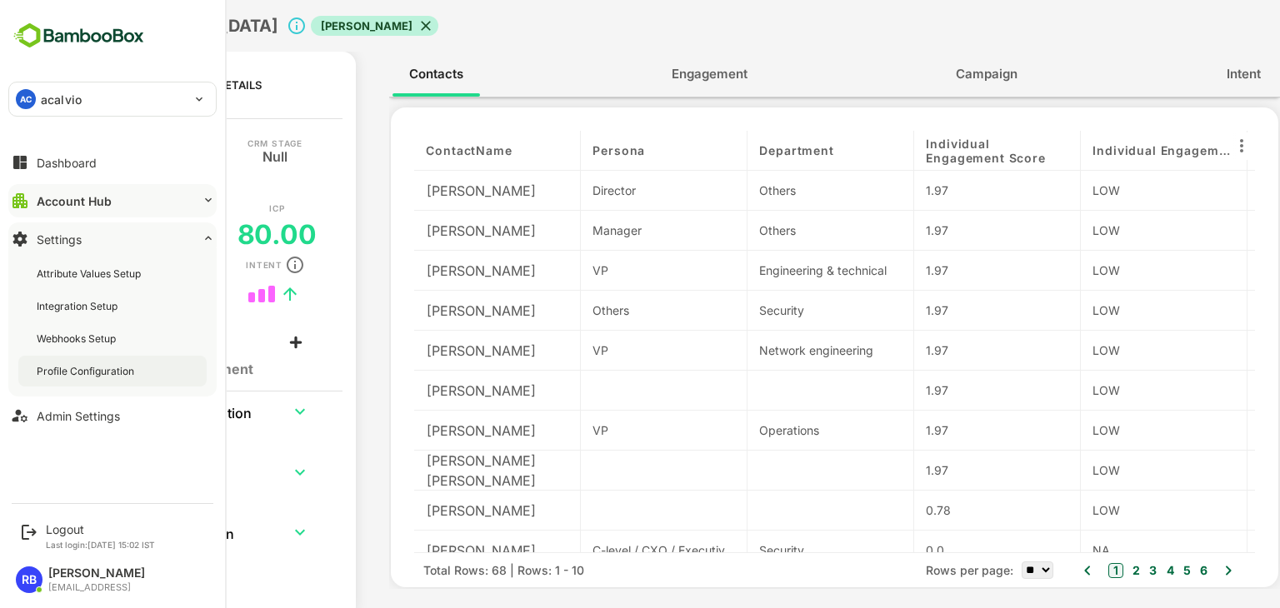
click at [111, 364] on div "Profile Configuration" at bounding box center [87, 371] width 101 height 14
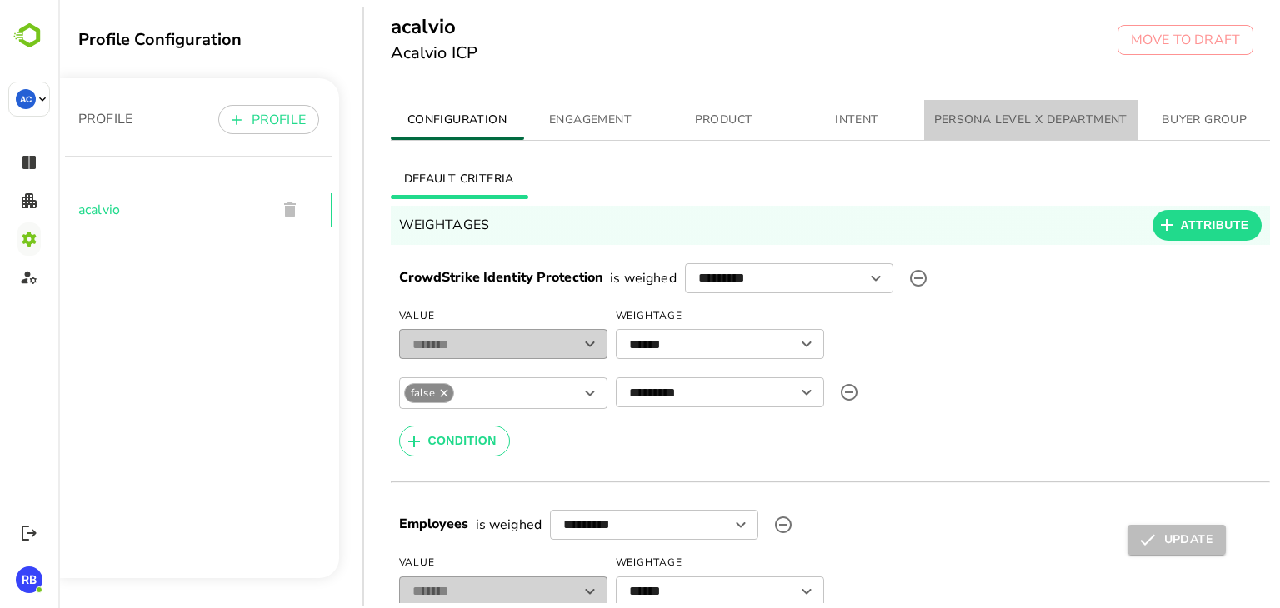
click at [1018, 115] on span "PERSONA LEVEL X DEPARTMENT" at bounding box center [1030, 120] width 193 height 21
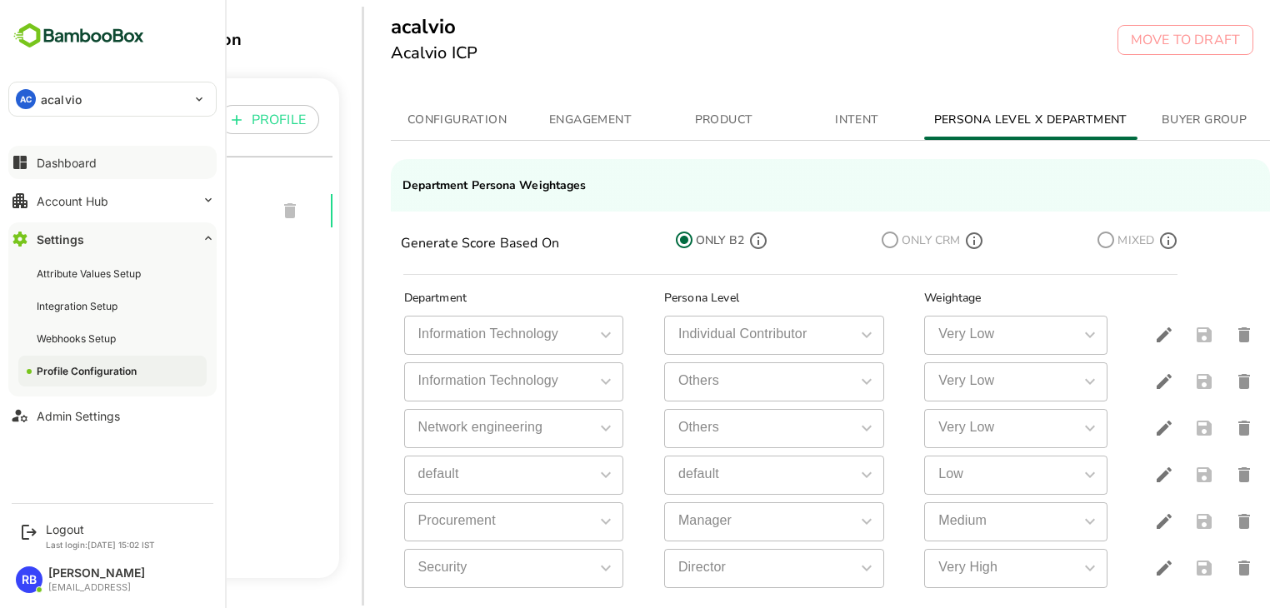
click at [85, 164] on div "Dashboard" at bounding box center [67, 163] width 60 height 14
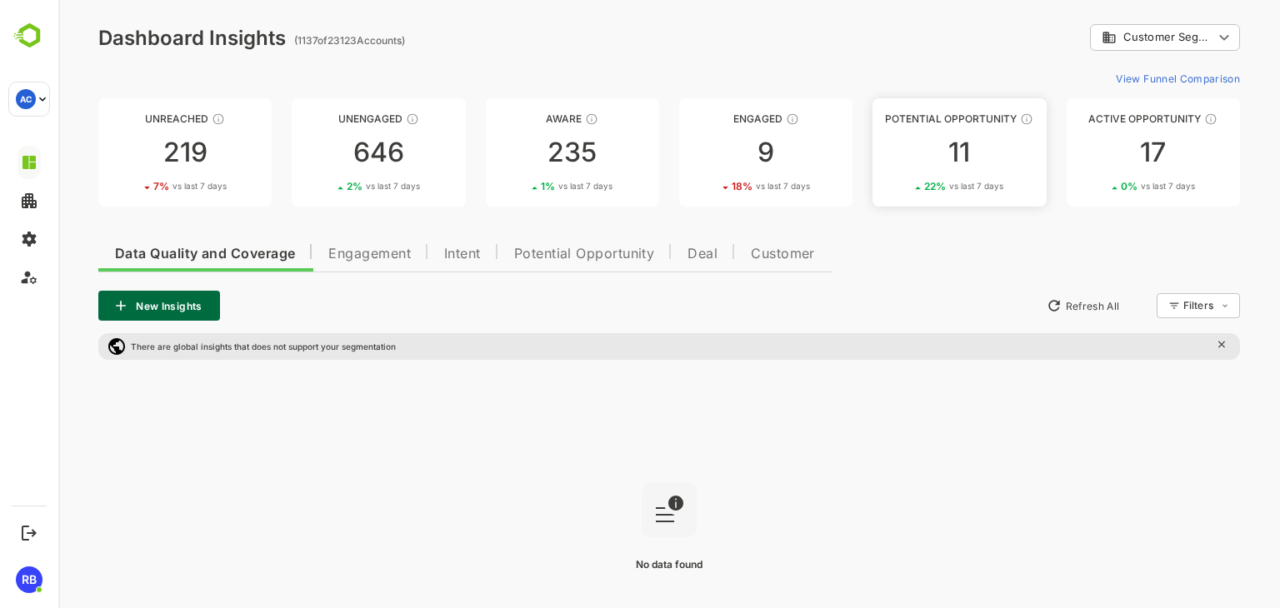
click at [956, 154] on div "11" at bounding box center [958, 152] width 173 height 27
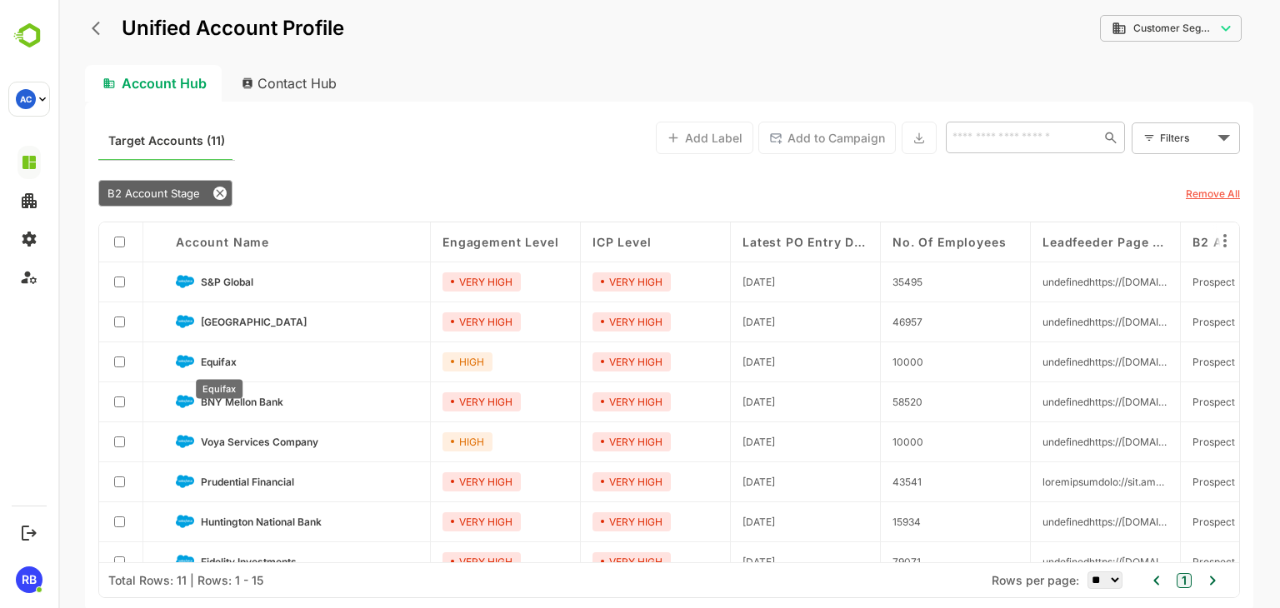
click at [227, 361] on span "Equifax" at bounding box center [219, 362] width 36 height 12
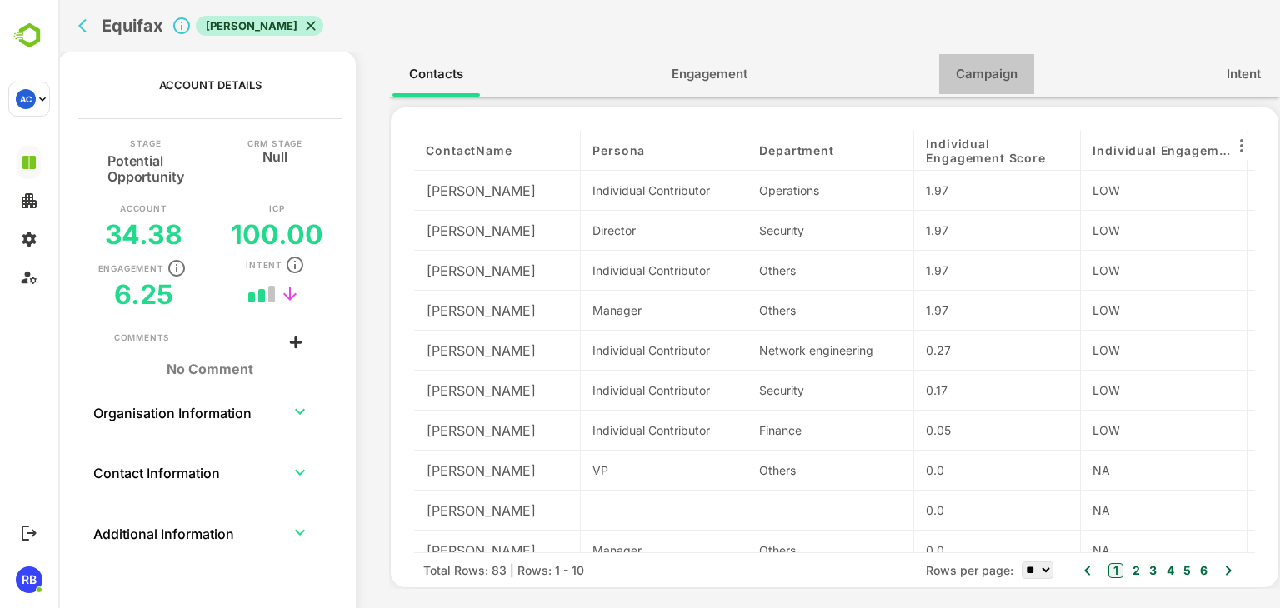
click at [999, 68] on span "Campaign" at bounding box center [987, 74] width 62 height 22
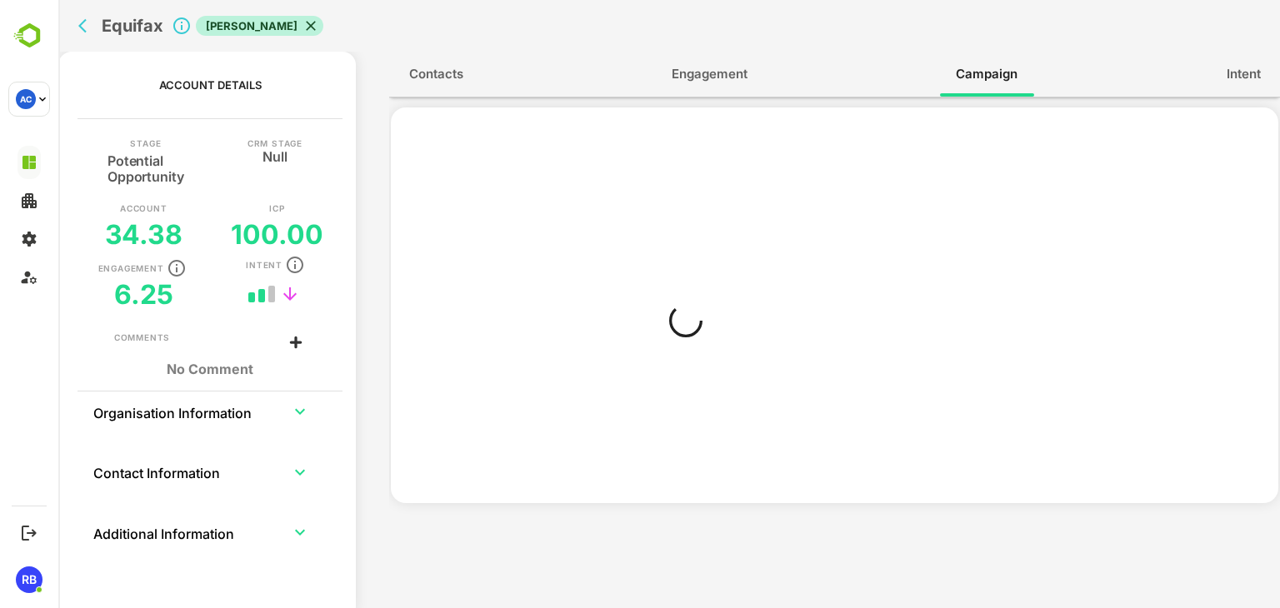
click at [444, 81] on span "Contacts" at bounding box center [436, 74] width 54 height 22
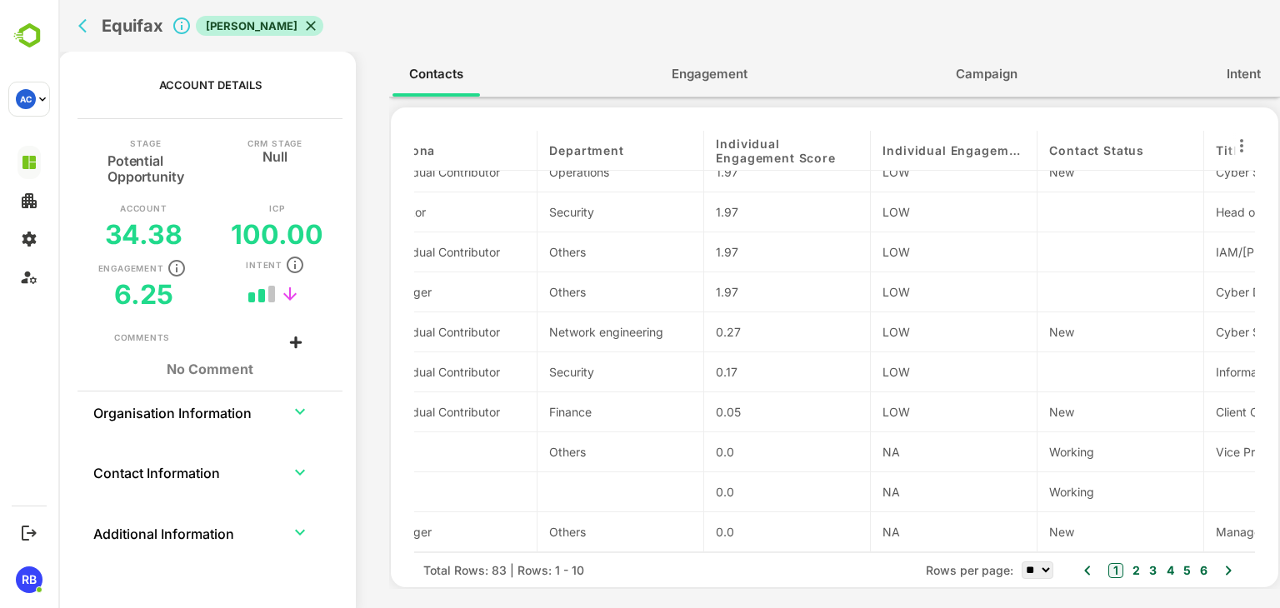
scroll to position [22, 189]
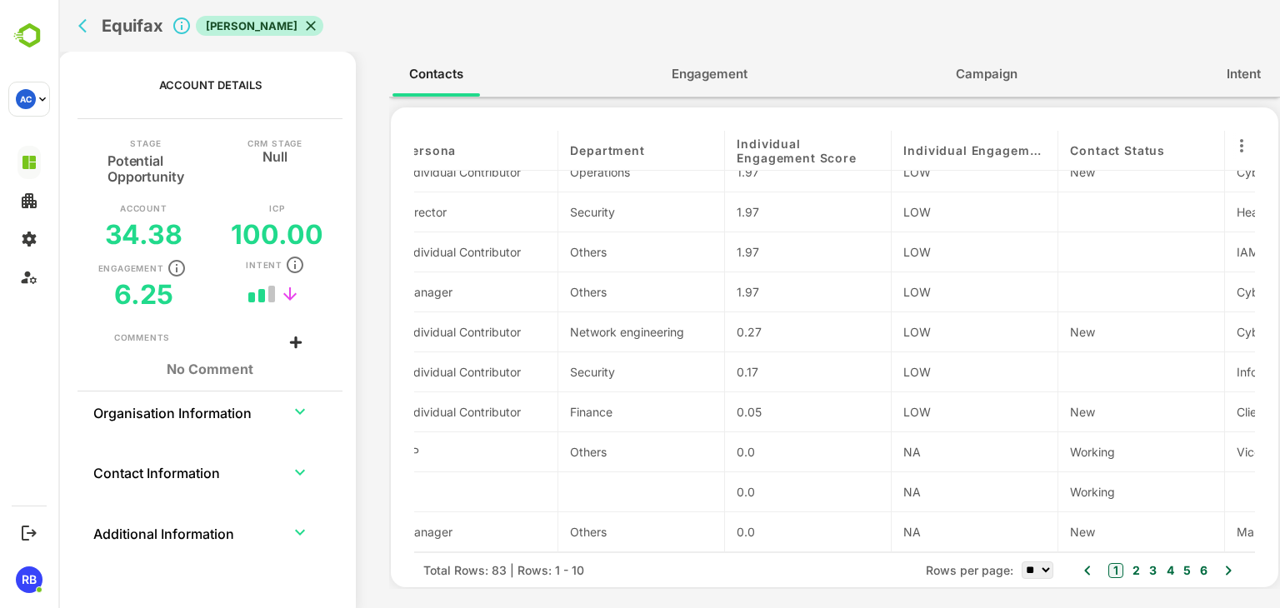
click at [714, 82] on span "Engagement" at bounding box center [710, 74] width 76 height 22
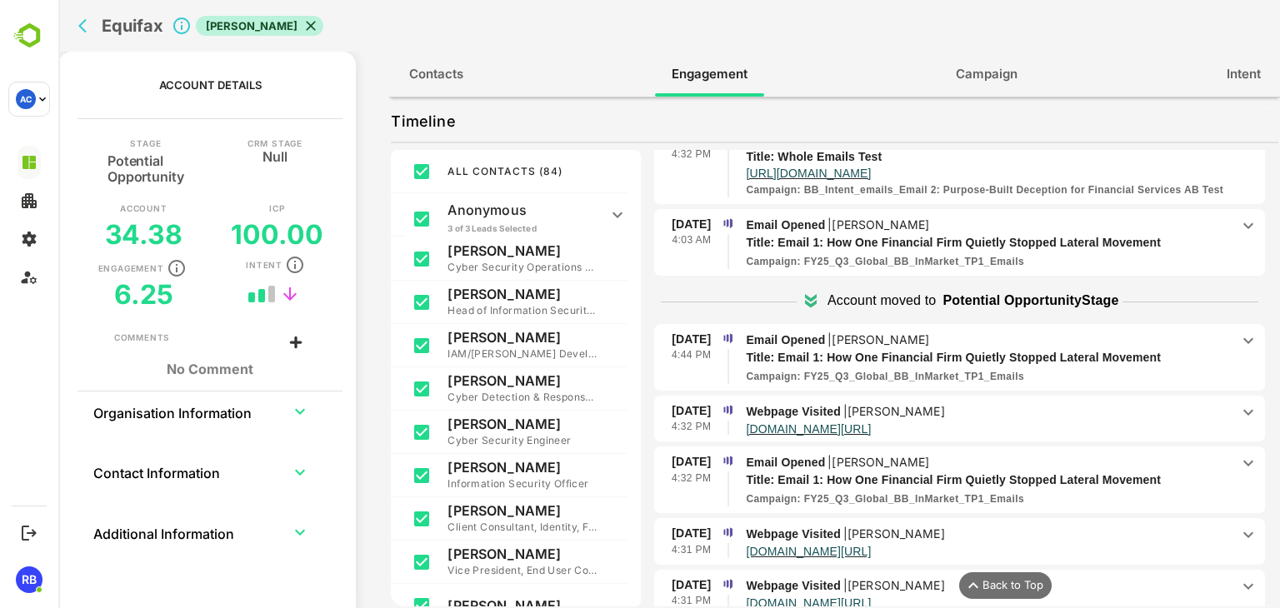
scroll to position [1800, 0]
click at [1016, 402] on p "Webpage Visited | Maria Mejias" at bounding box center [988, 411] width 484 height 18
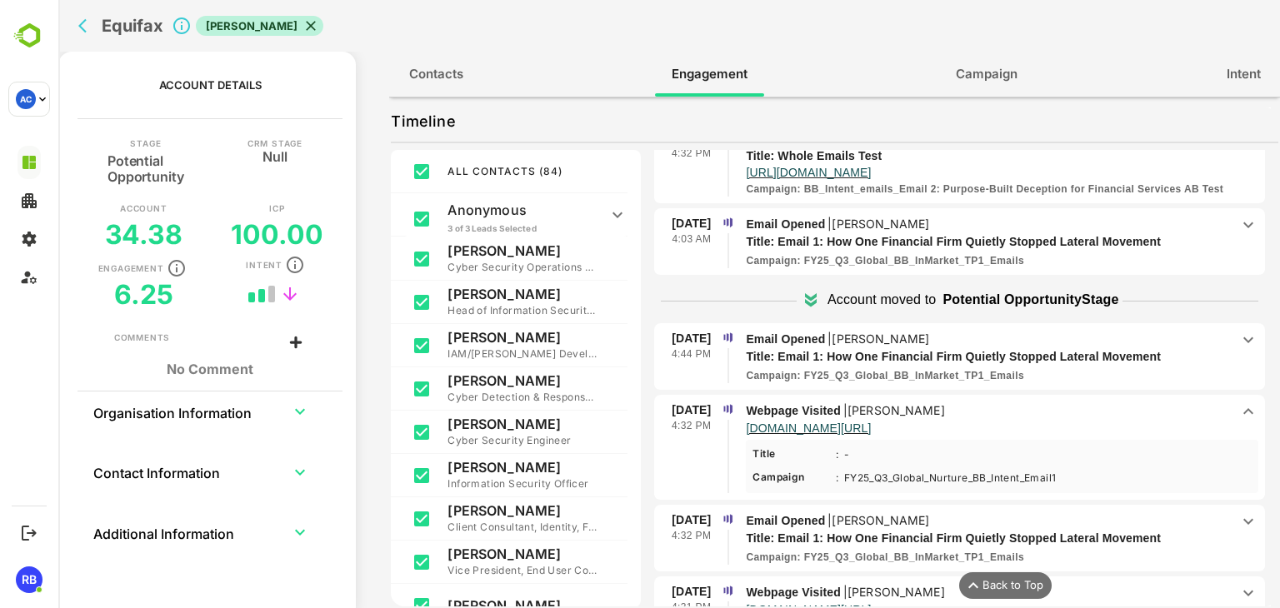
click at [1029, 402] on p "Webpage Visited | Maria Mejias" at bounding box center [988, 411] width 484 height 18
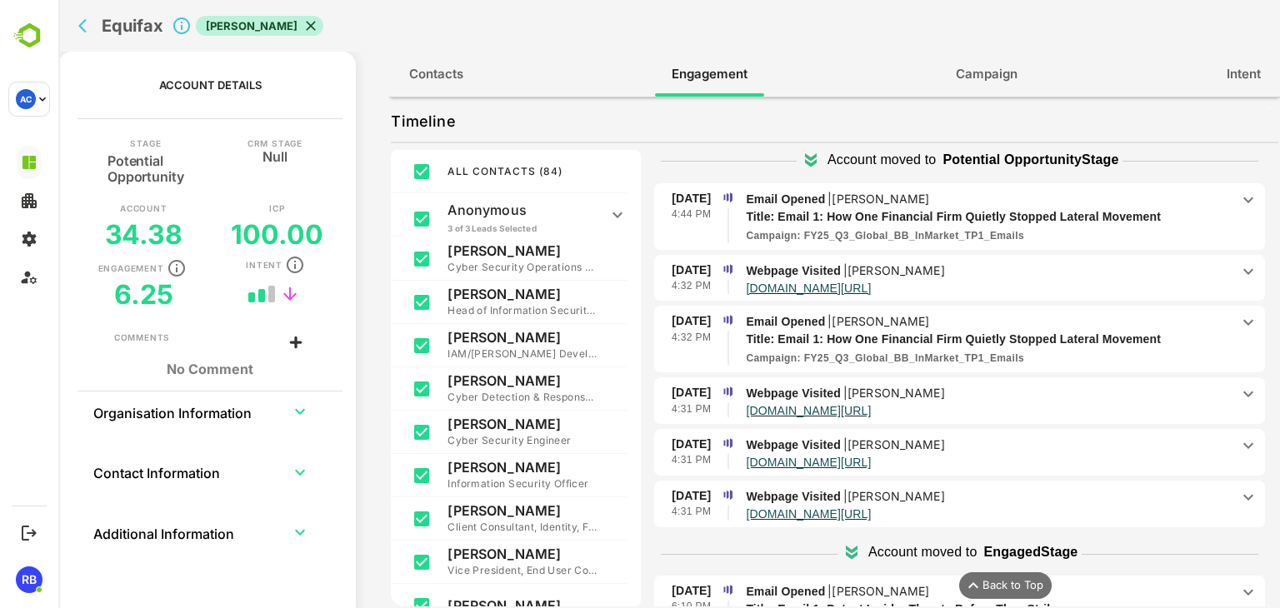
scroll to position [1986, 0]
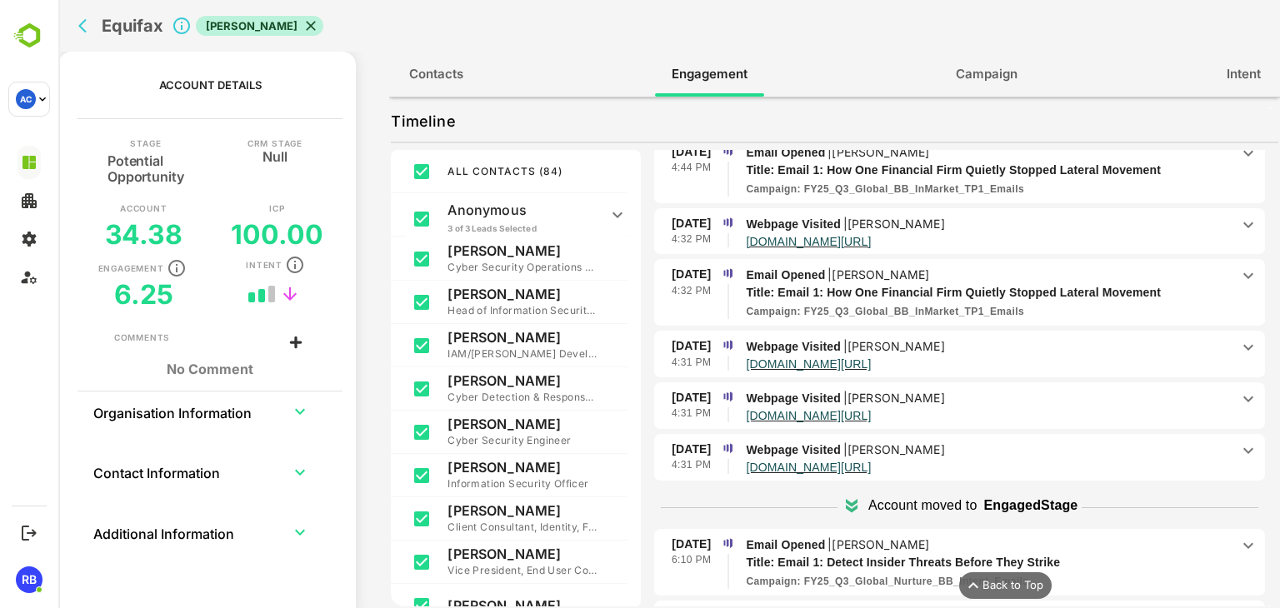
click at [1021, 356] on p "www.acalvio.com/schedule-a-demo/" at bounding box center [988, 363] width 484 height 14
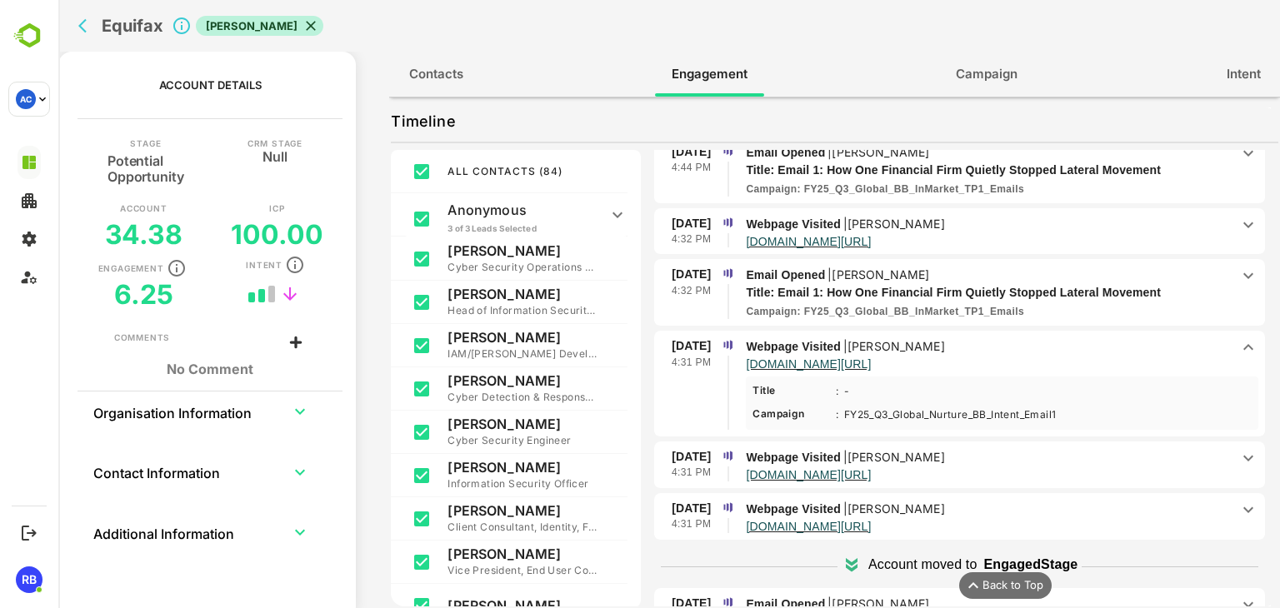
click at [1021, 356] on p "www.acalvio.com/schedule-a-demo/" at bounding box center [988, 363] width 484 height 14
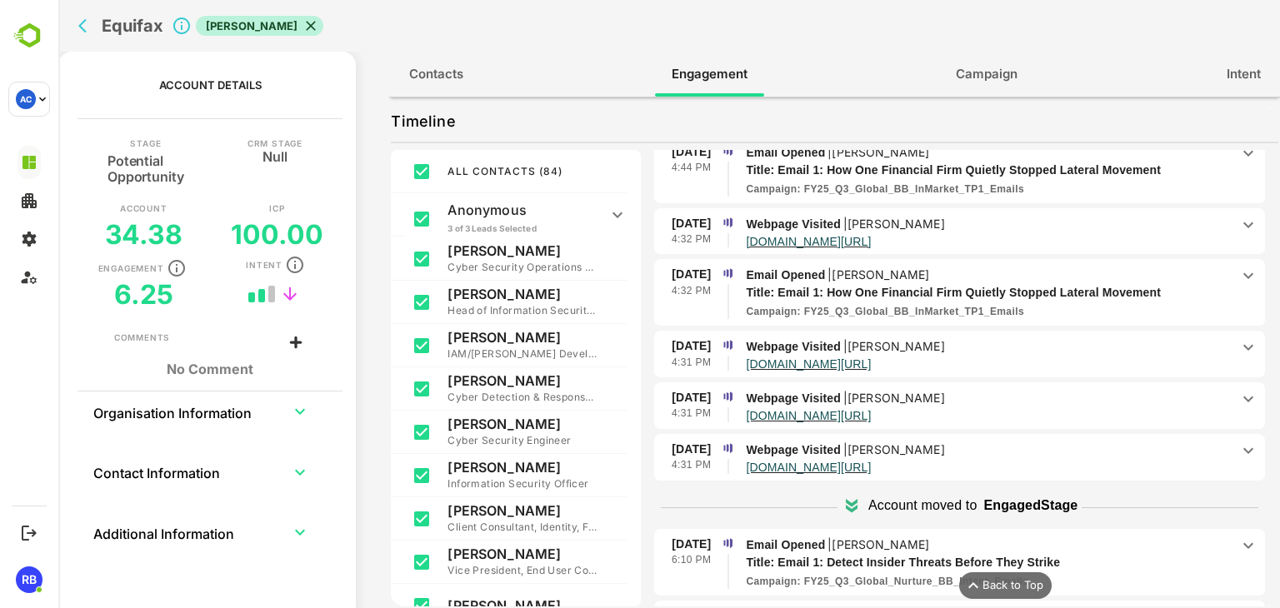
click at [1000, 441] on p "Webpage Visited | Eduardo Fritz" at bounding box center [988, 450] width 484 height 18
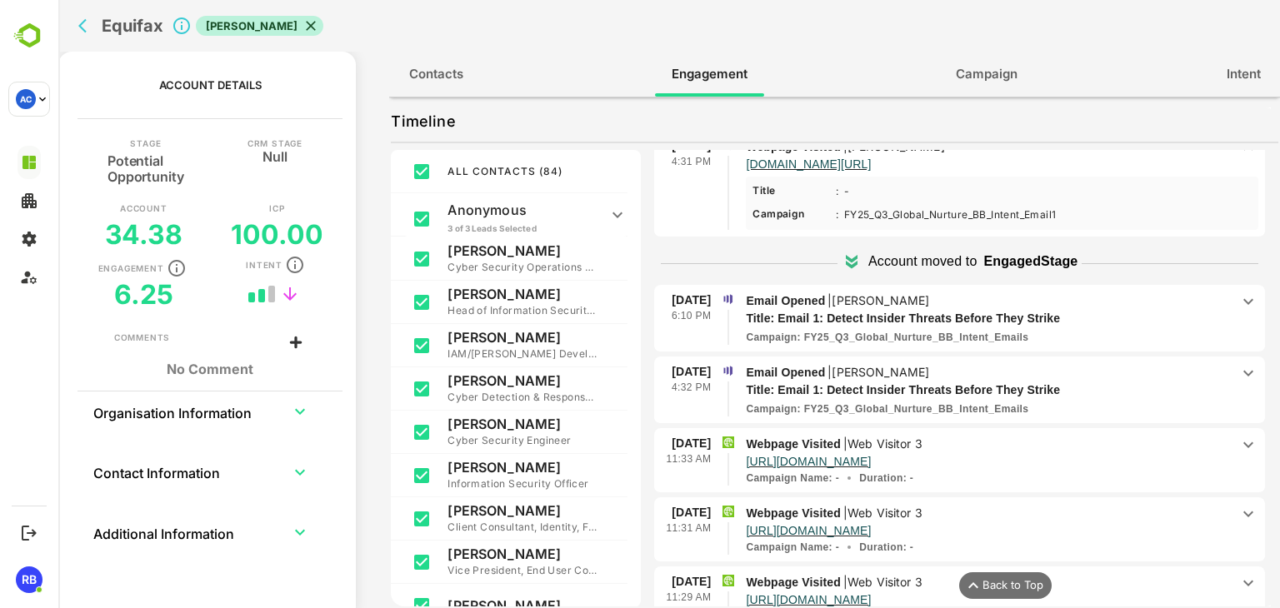
scroll to position [2303, 0]
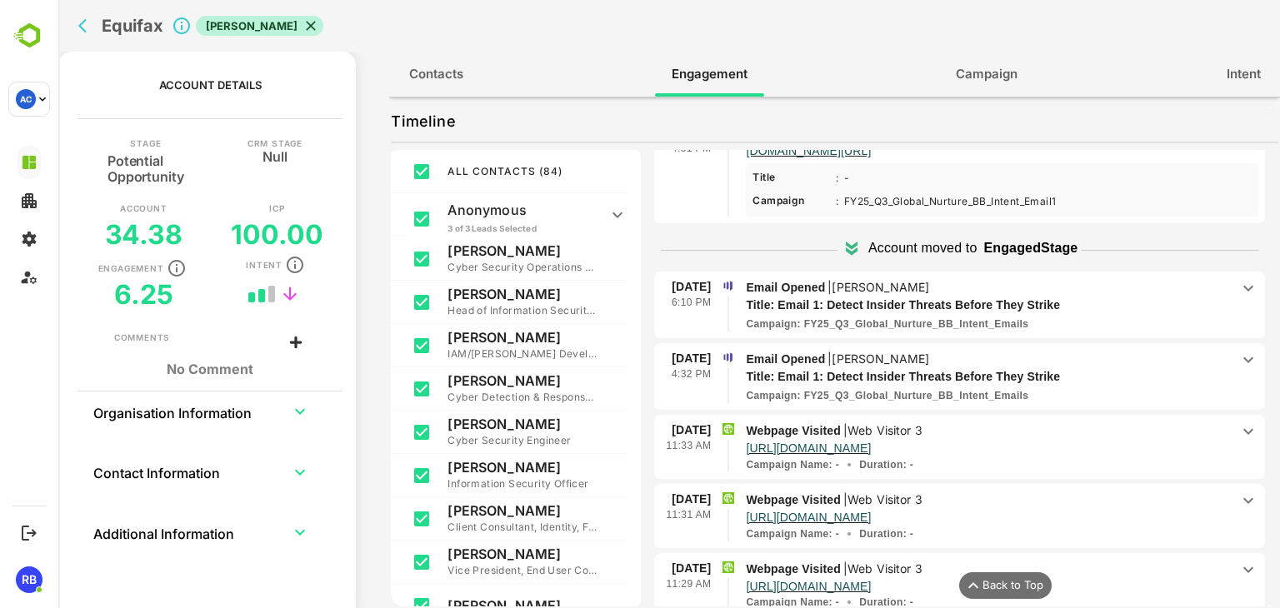
click at [1105, 440] on p "https://www.acalvio.com/solutions/early-threat-detection/" at bounding box center [988, 447] width 484 height 14
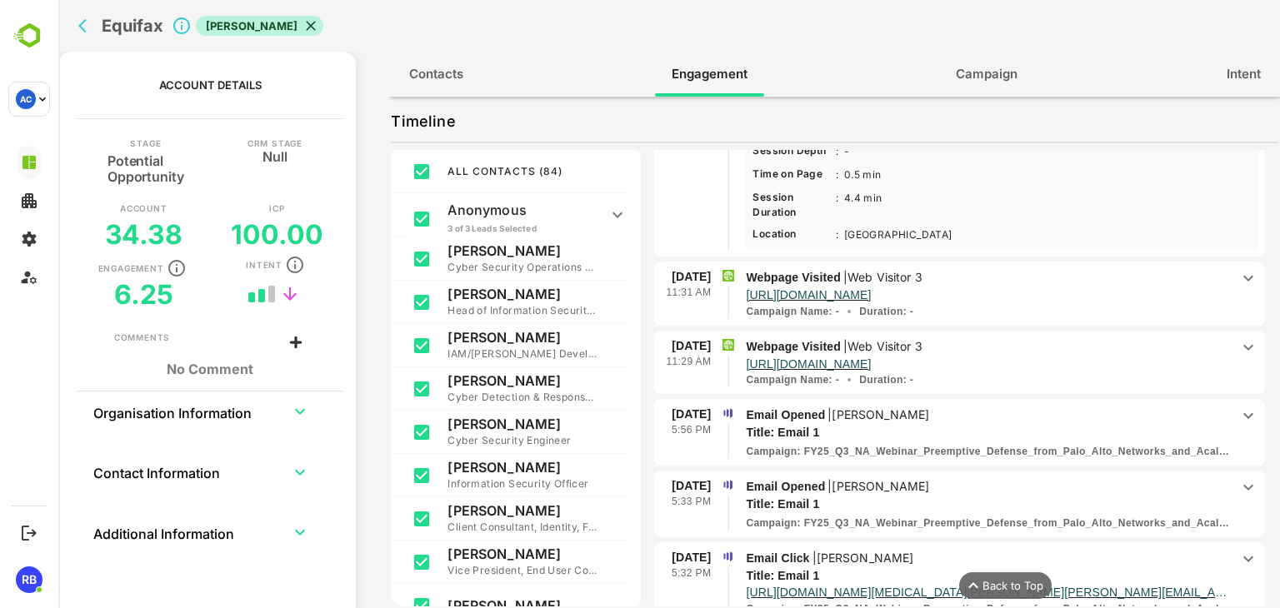
scroll to position [2895, 0]
click at [1093, 286] on p "https://www.acalvio.com/" at bounding box center [988, 293] width 484 height 14
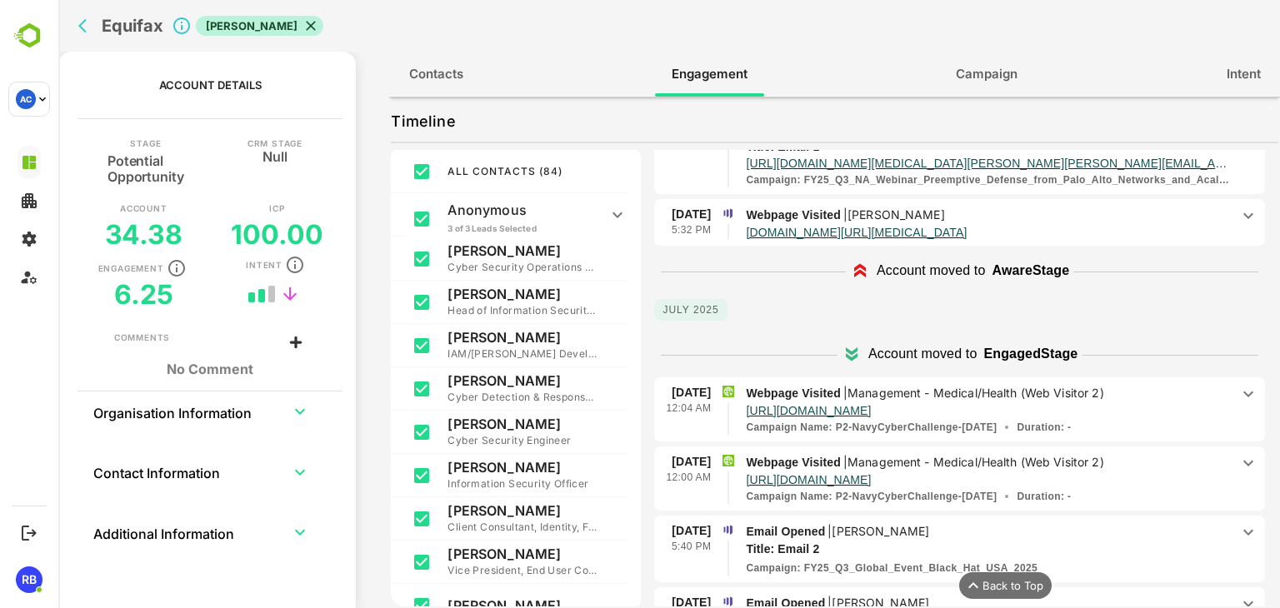
scroll to position [3694, 0]
click at [1186, 382] on p "Webpage Visited | Management - Medical/Health (Web Visitor 2)" at bounding box center [988, 391] width 484 height 18
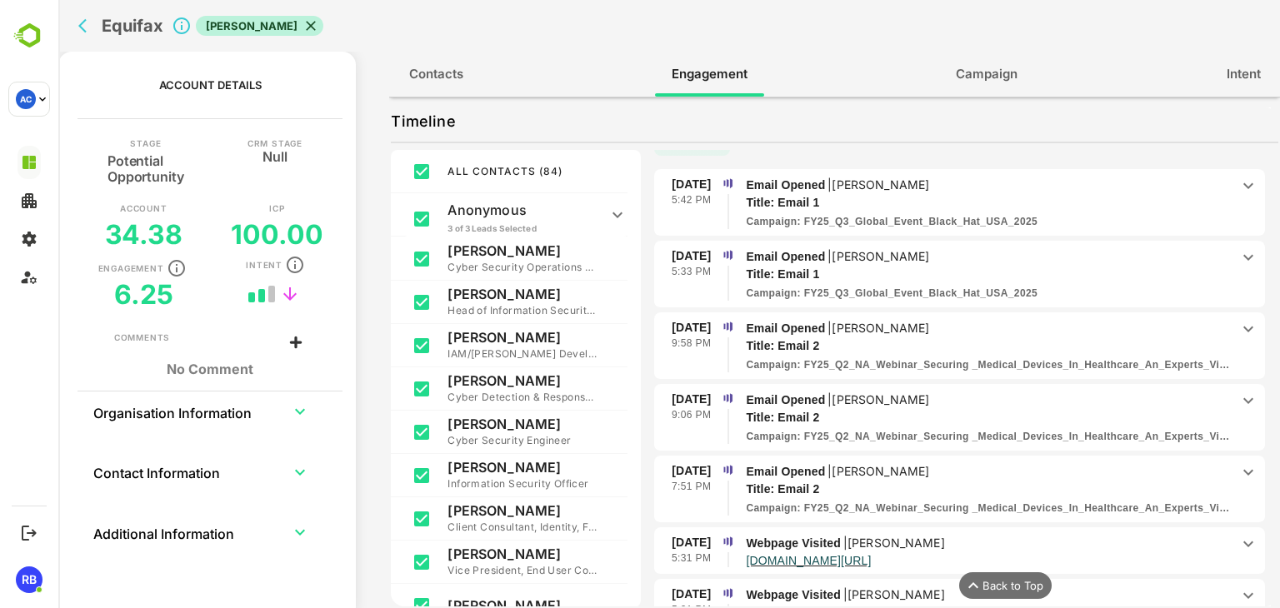
scroll to position [5046, 0]
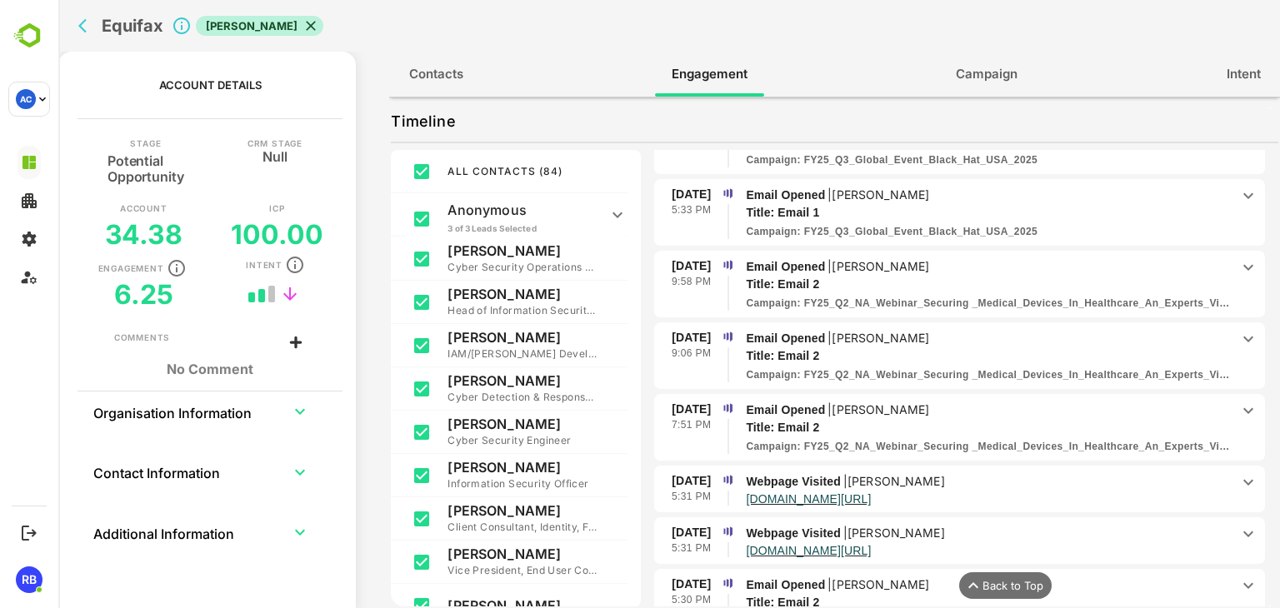
click at [1081, 401] on p "Email Opened | Jose Chaves" at bounding box center [988, 410] width 484 height 18
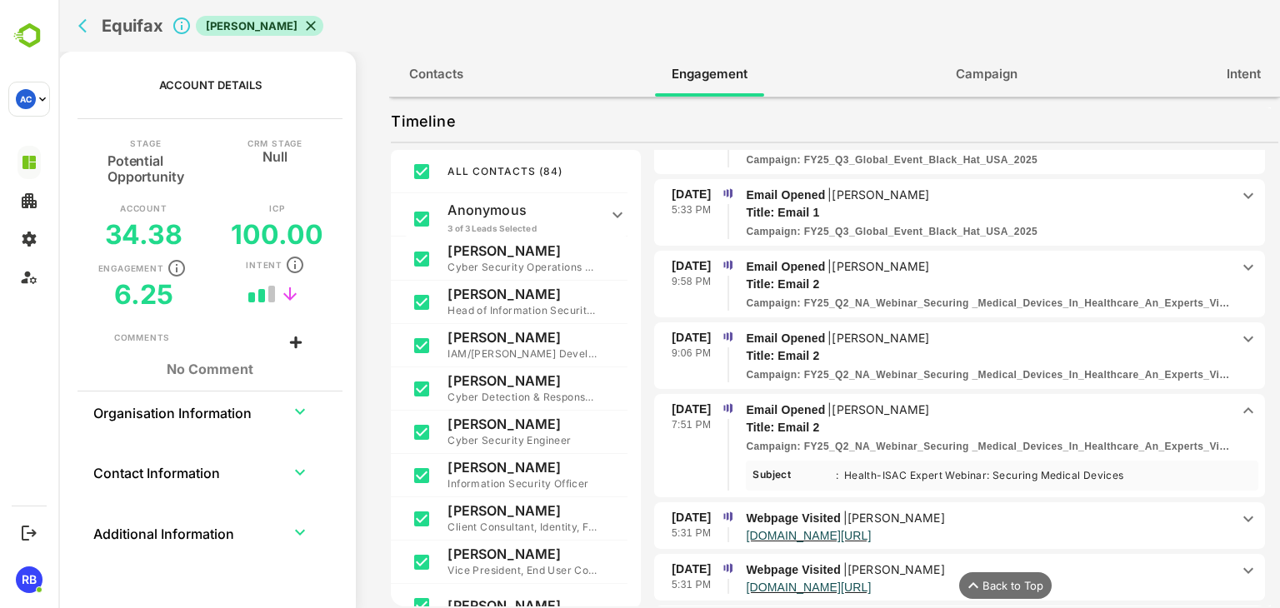
click at [1081, 401] on p "Email Opened | Jose Chaves" at bounding box center [988, 410] width 484 height 18
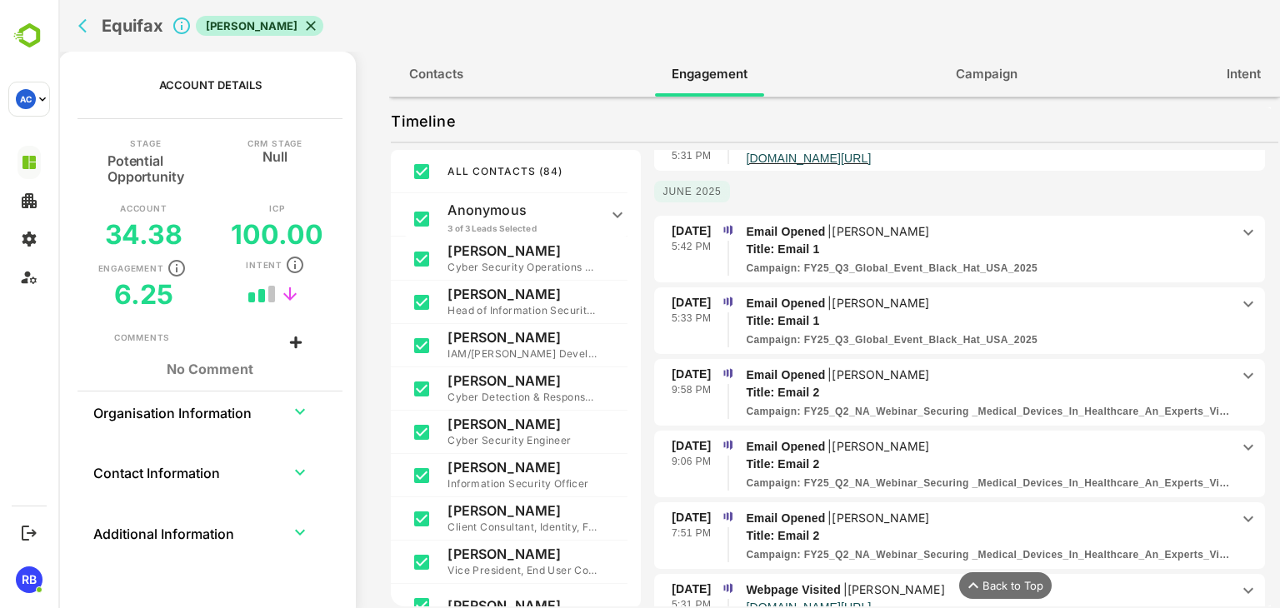
scroll to position [4758, 0]
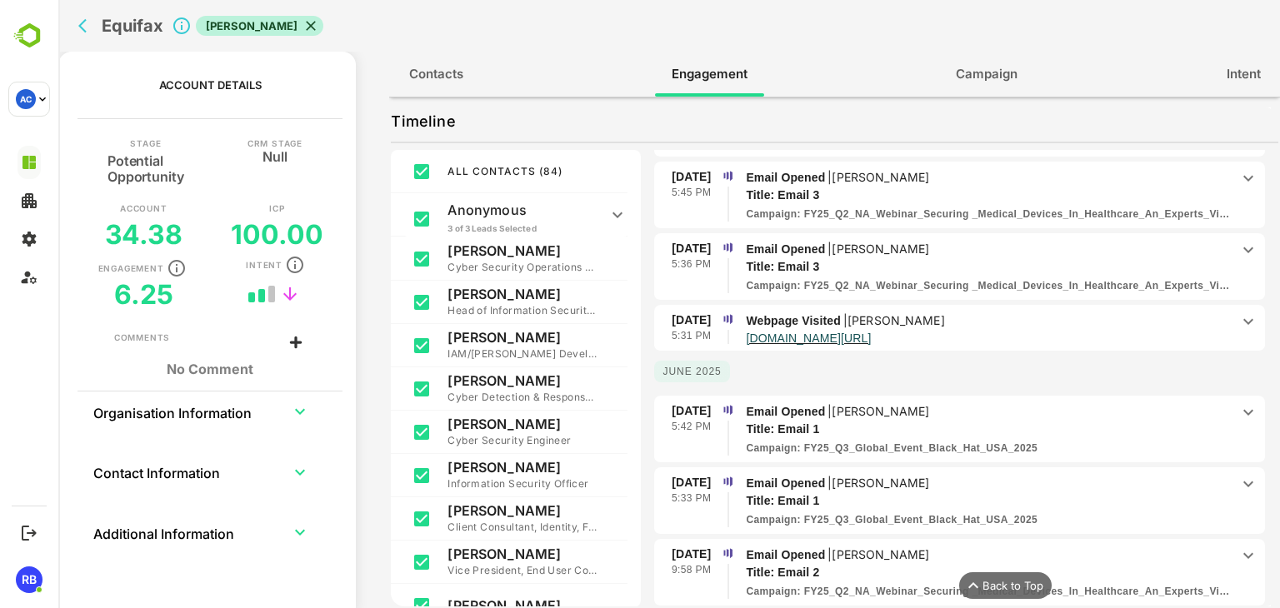
click at [1073, 312] on p "Webpage Visited | Todd Halperin" at bounding box center [988, 321] width 484 height 18
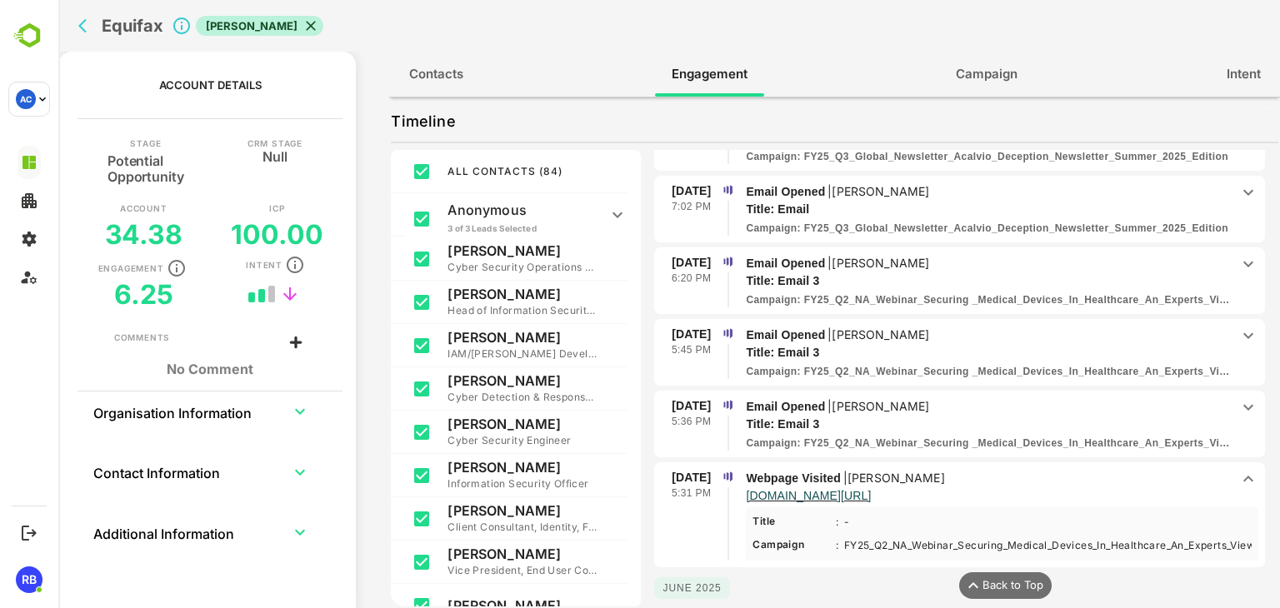
scroll to position [4594, 0]
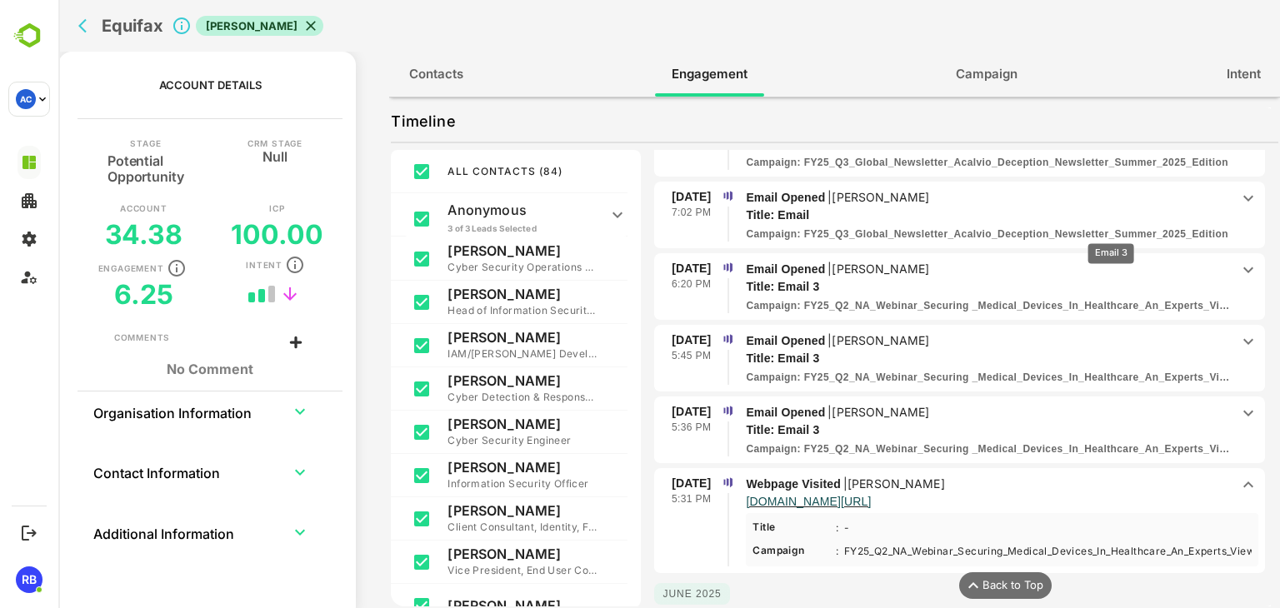
click at [1111, 278] on p "Title: Email 3" at bounding box center [976, 286] width 460 height 17
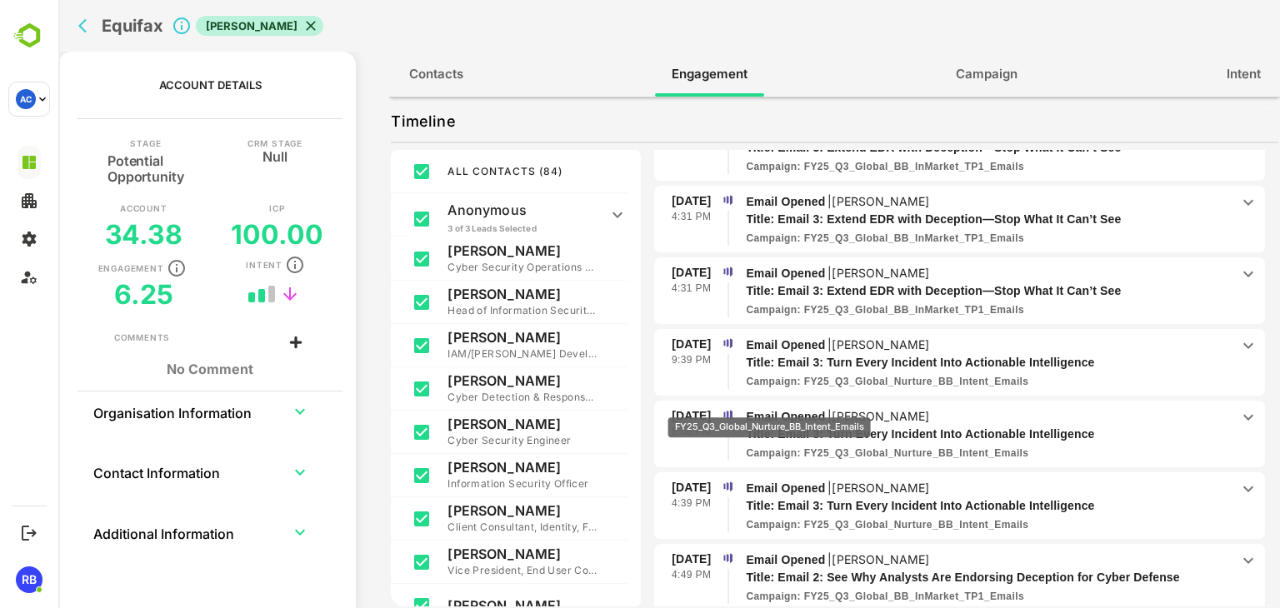
scroll to position [0, 0]
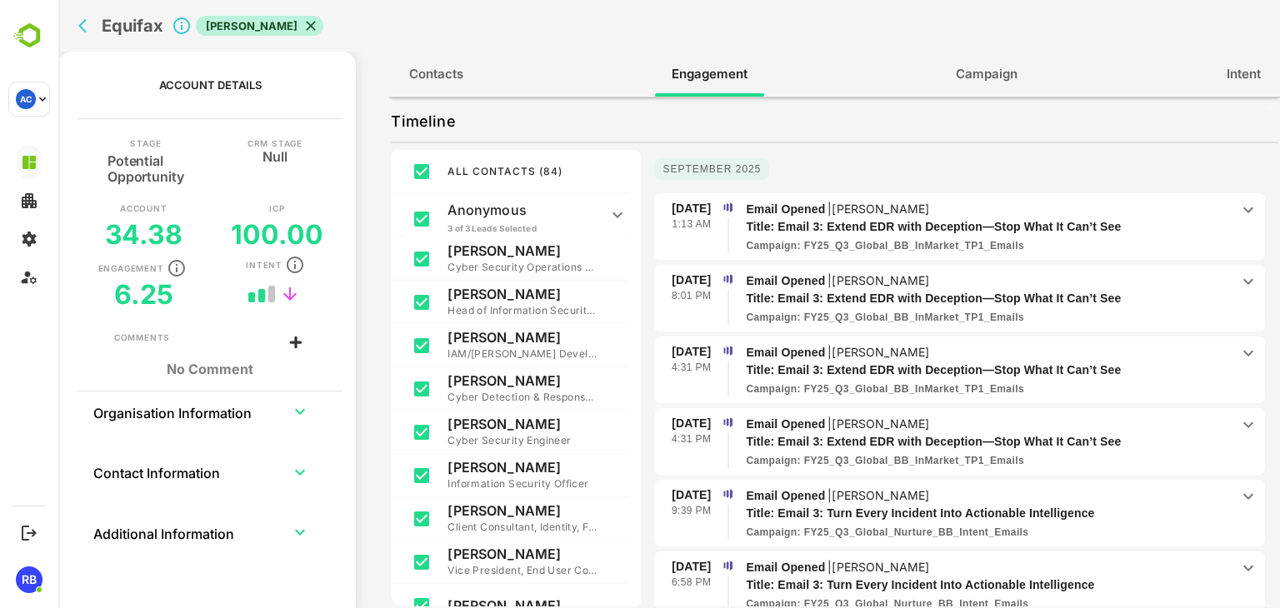
click at [85, 31] on icon "back" at bounding box center [82, 26] width 8 height 14
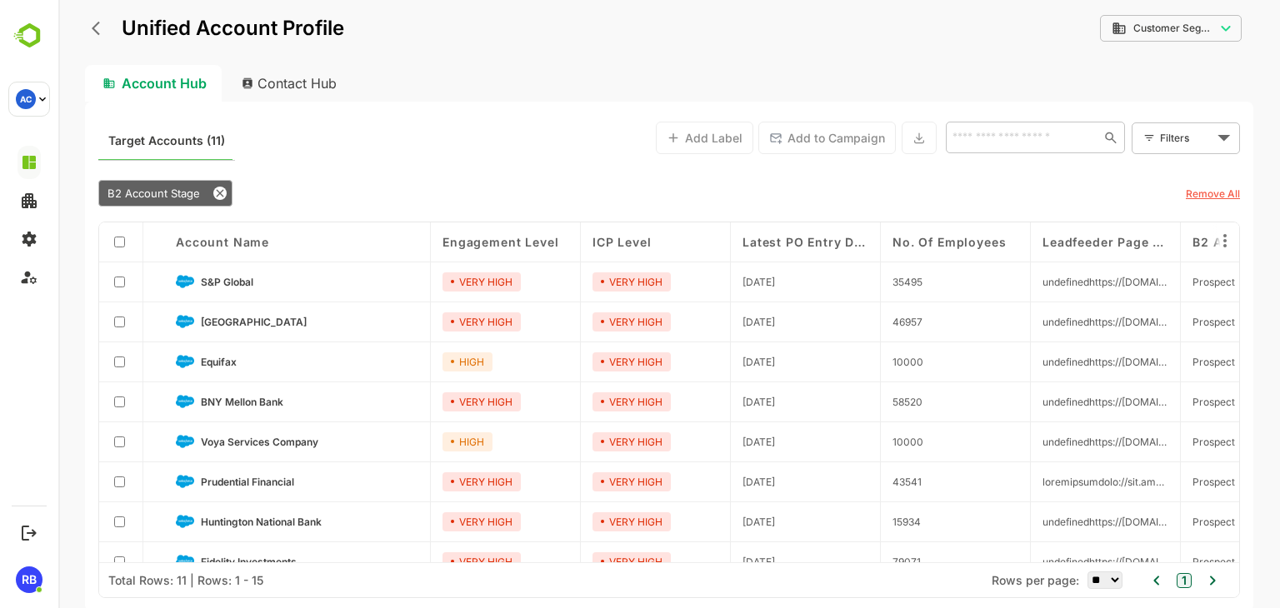
scroll to position [143, 0]
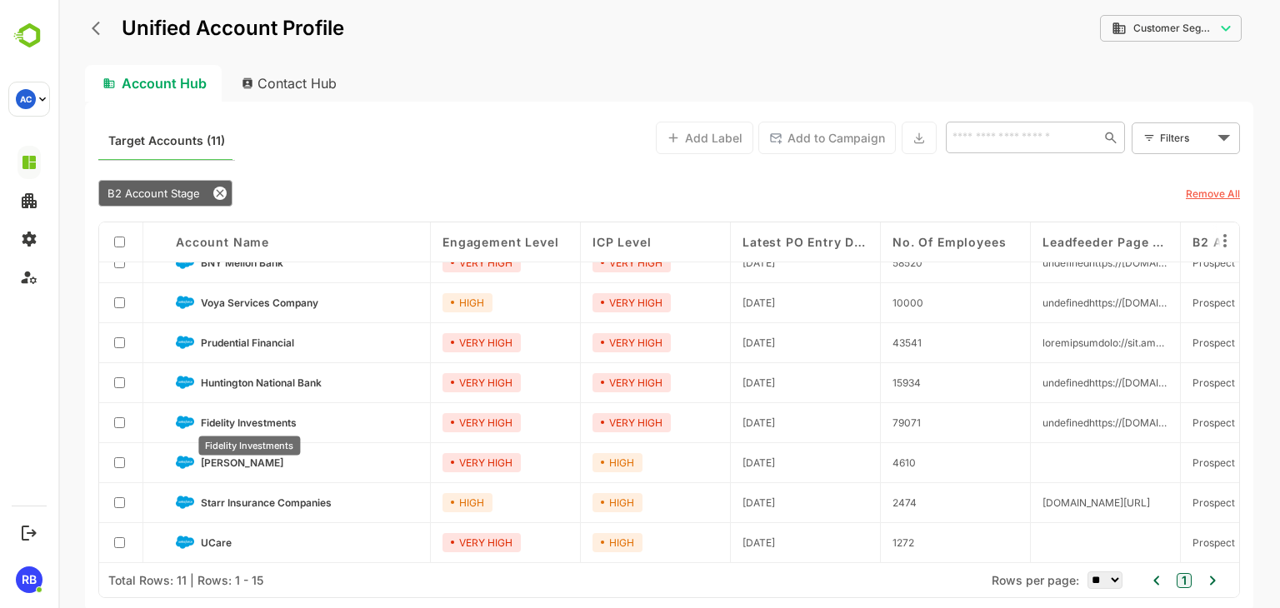
click at [287, 422] on span "Fidelity Investments" at bounding box center [249, 423] width 96 height 12
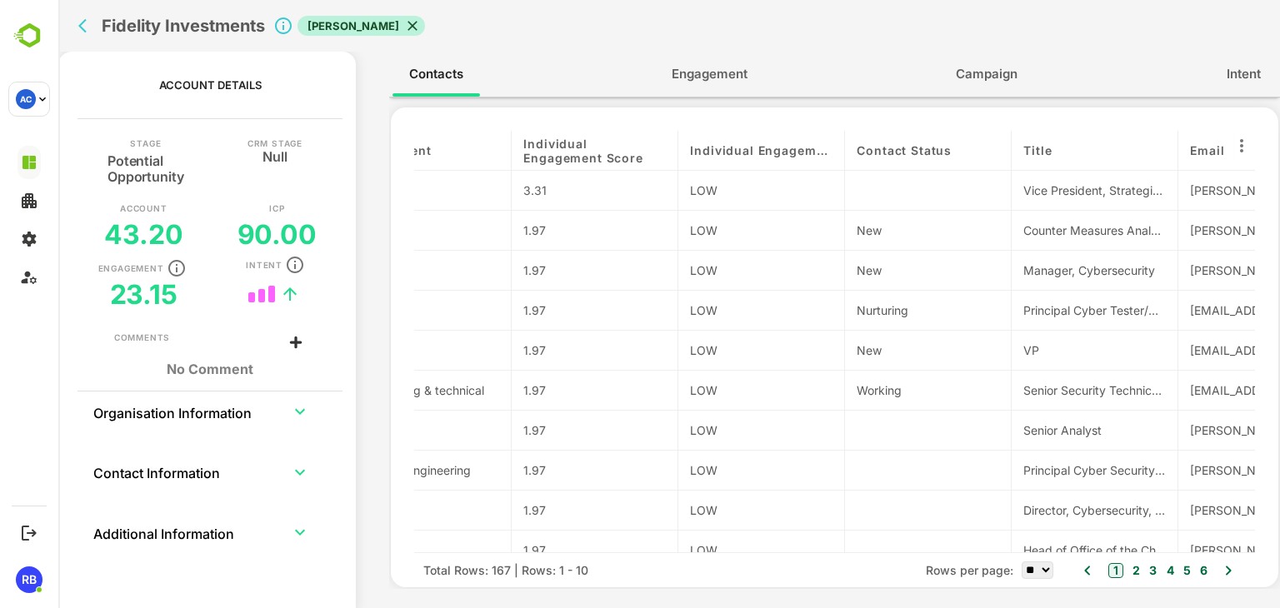
scroll to position [0, 403]
drag, startPoint x: 926, startPoint y: 147, endPoint x: 682, endPoint y: 159, distance: 244.4
click at [682, 159] on div "contactName Persona Department Individual Engagement Score Individual Engagemen…" at bounding box center [834, 342] width 841 height 422
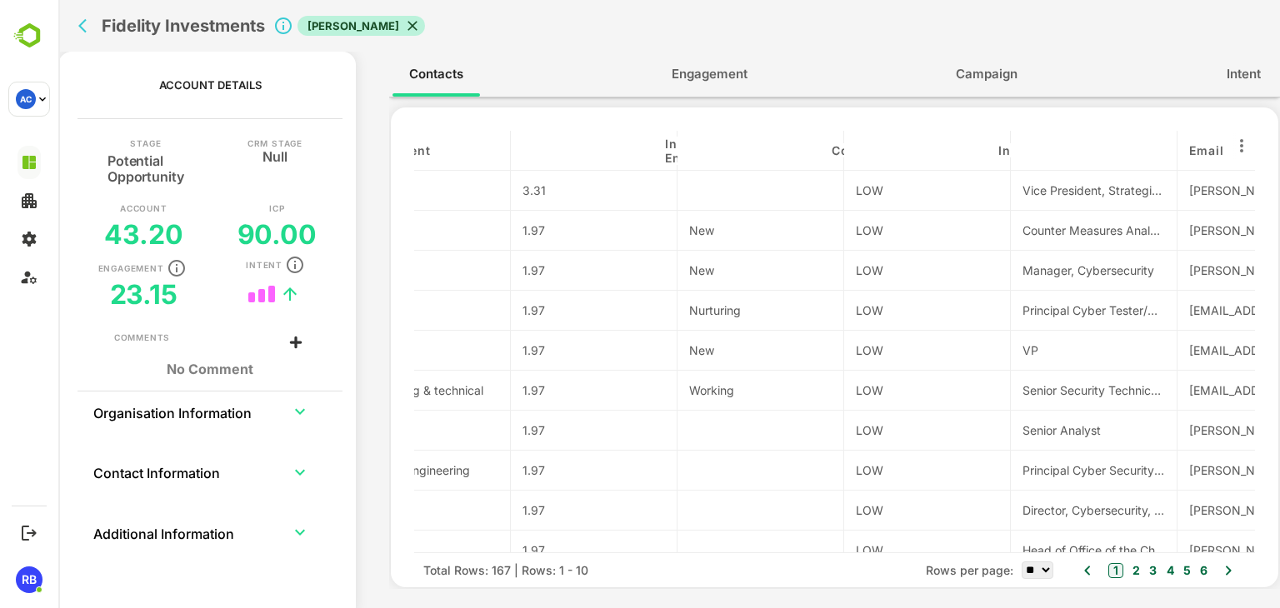
drag, startPoint x: 1071, startPoint y: 151, endPoint x: 479, endPoint y: 148, distance: 591.6
click at [479, 148] on div "contactName Persona Department Individual Engagement Score Contact Status Indiv…" at bounding box center [834, 342] width 841 height 422
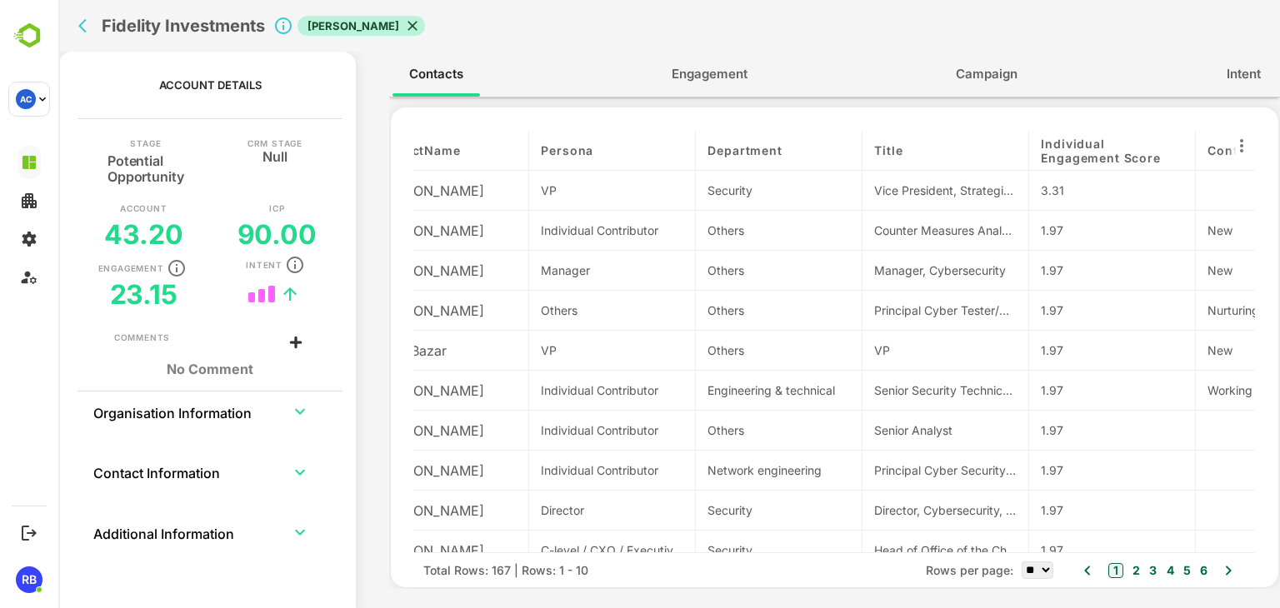
scroll to position [0, 0]
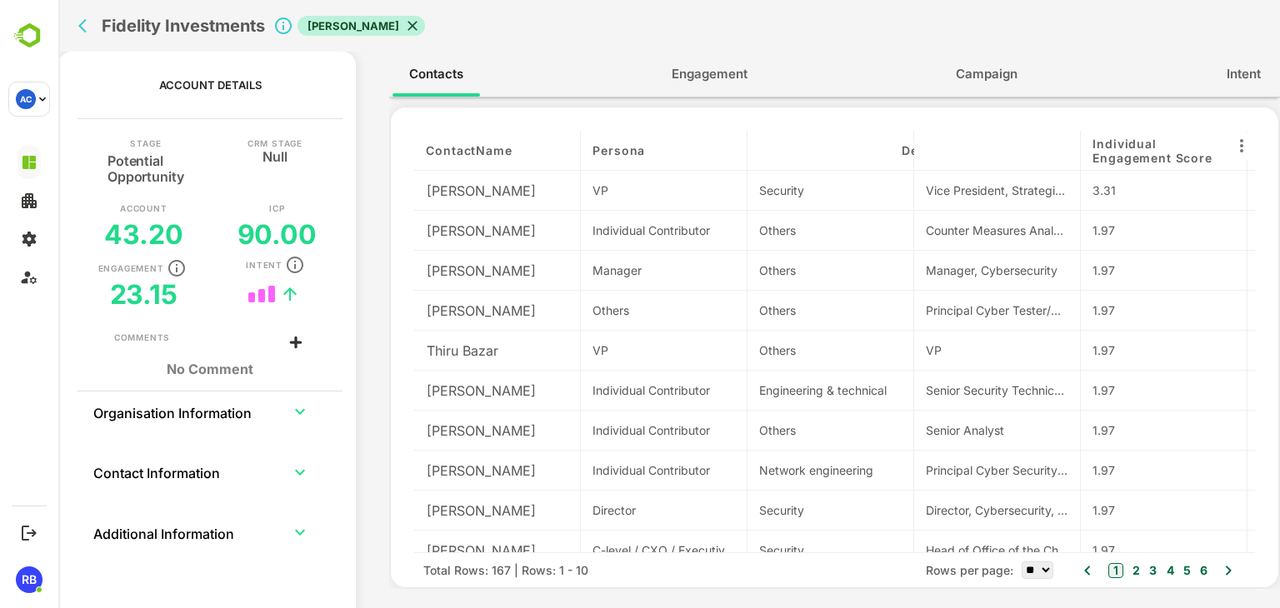
drag, startPoint x: 980, startPoint y: 152, endPoint x: 757, endPoint y: 154, distance: 222.5
click at [757, 154] on div "contactName Persona Department Title Individual Engagement Score Contact Status…" at bounding box center [834, 342] width 841 height 422
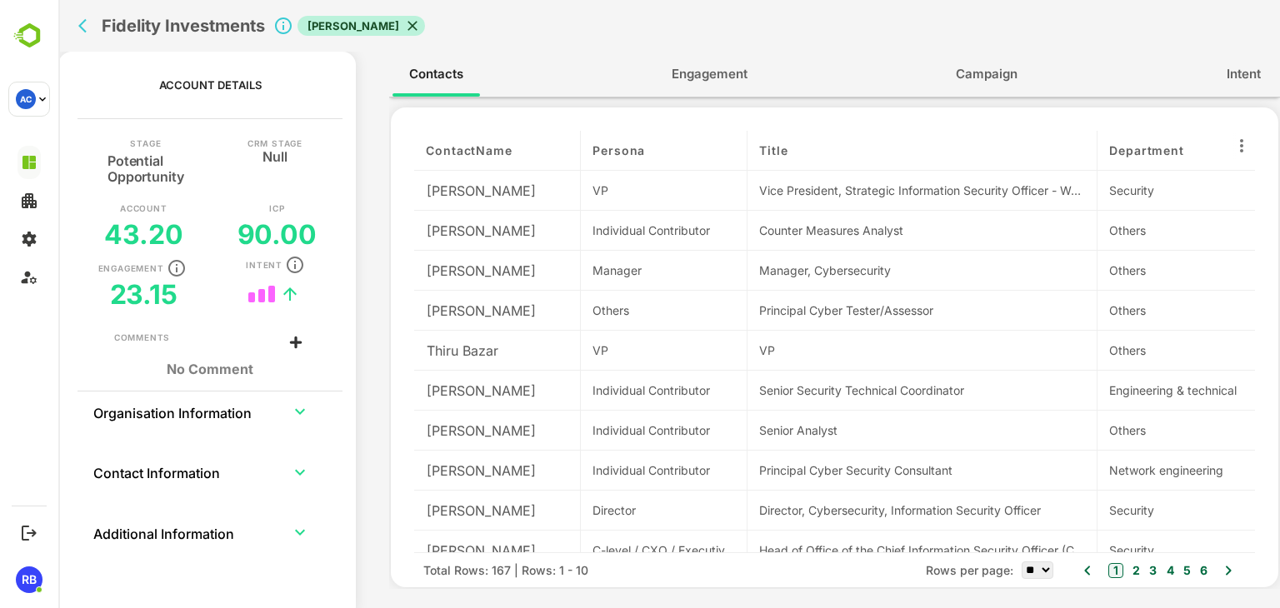
drag, startPoint x: 911, startPoint y: 148, endPoint x: 1200, endPoint y: 147, distance: 289.1
click at [1200, 147] on div "contactName Persona Title Department Individual Engagement Score Contact Status…" at bounding box center [834, 342] width 841 height 422
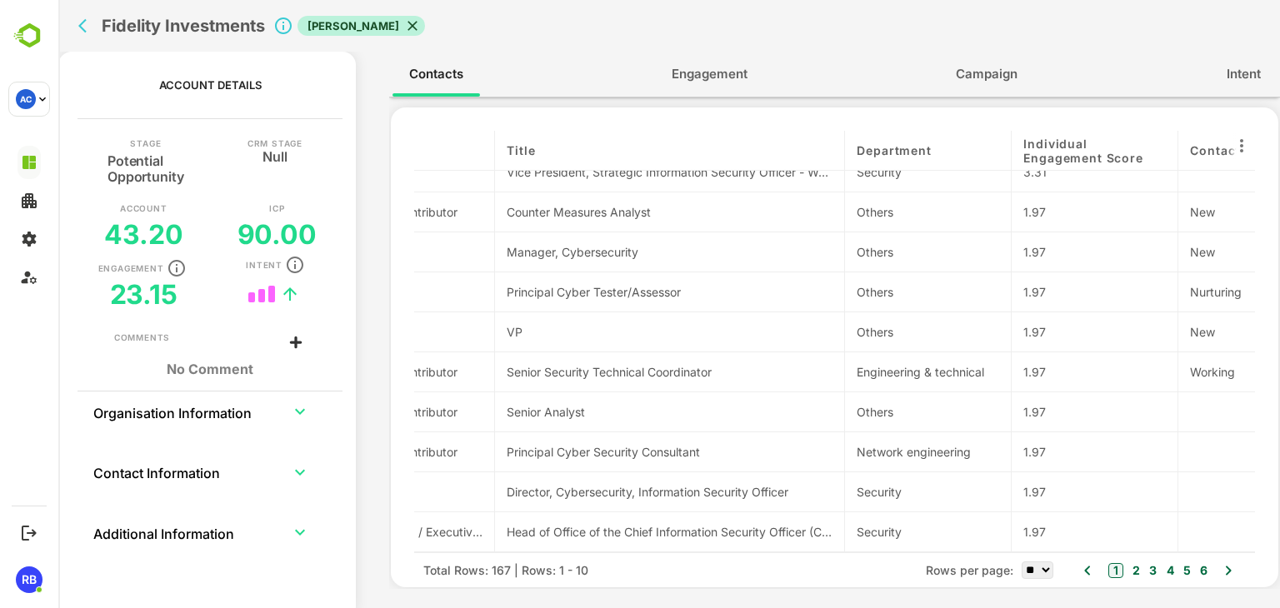
scroll to position [22, 252]
click at [1043, 567] on select "** ** ** ***" at bounding box center [1037, 570] width 32 height 17
click at [1021, 562] on select "** ** ** ***" at bounding box center [1037, 570] width 32 height 17
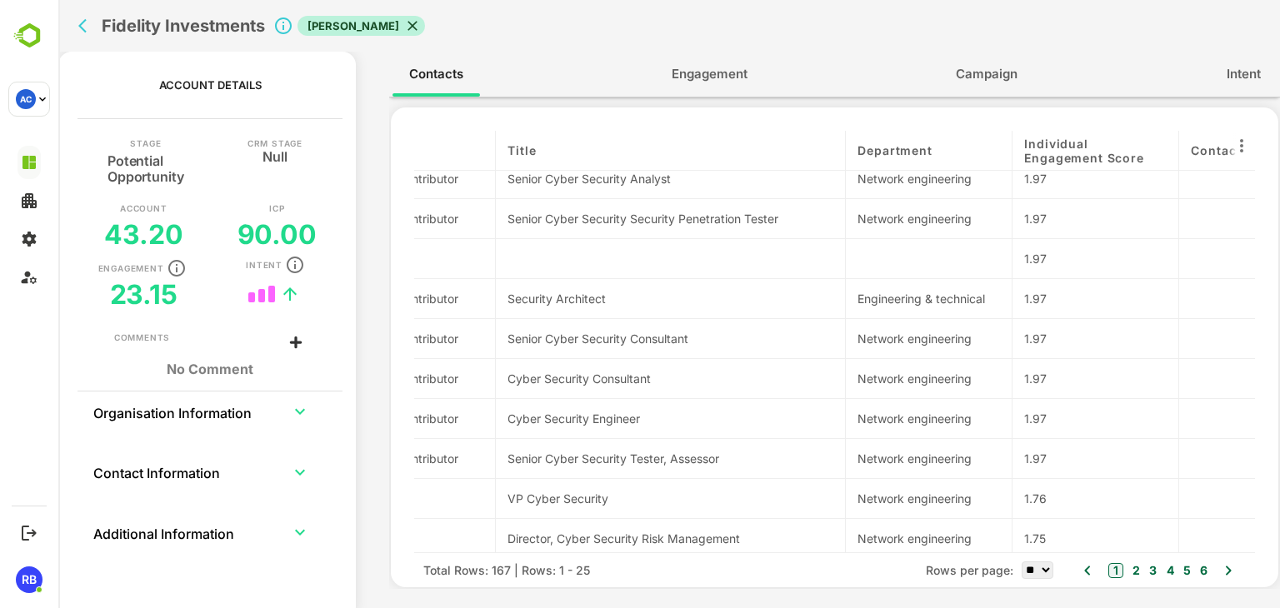
scroll to position [622, 252]
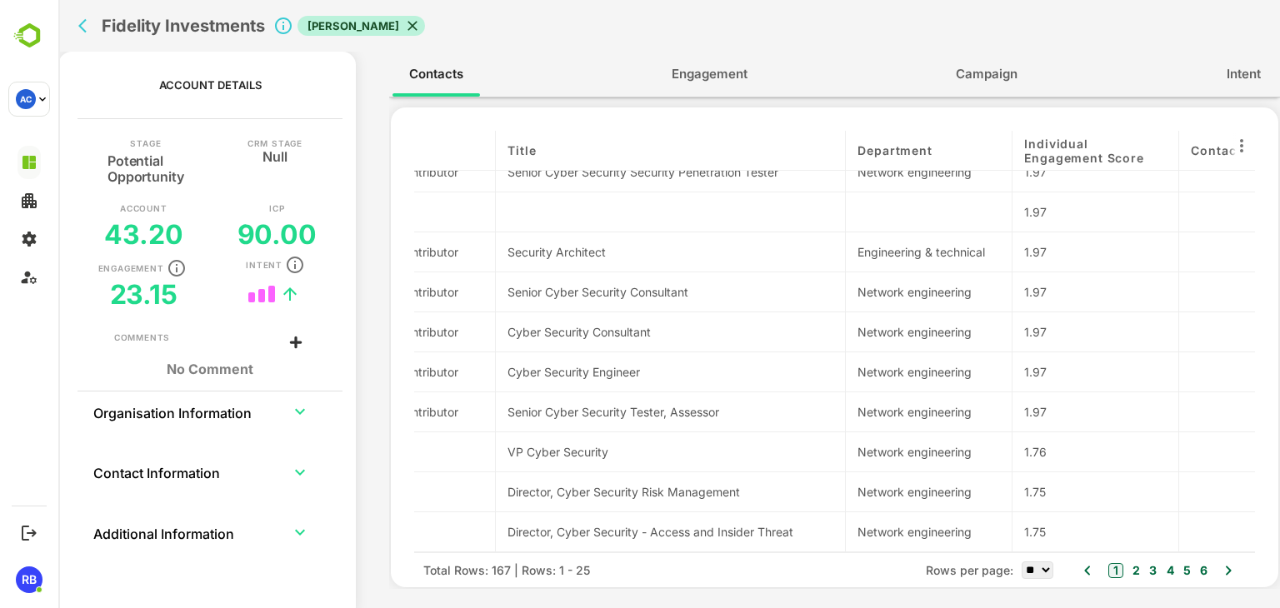
click at [1032, 571] on select "** ** ** ***" at bounding box center [1037, 570] width 32 height 17
select select "**"
click at [1021, 562] on select "** ** ** ***" at bounding box center [1037, 570] width 32 height 17
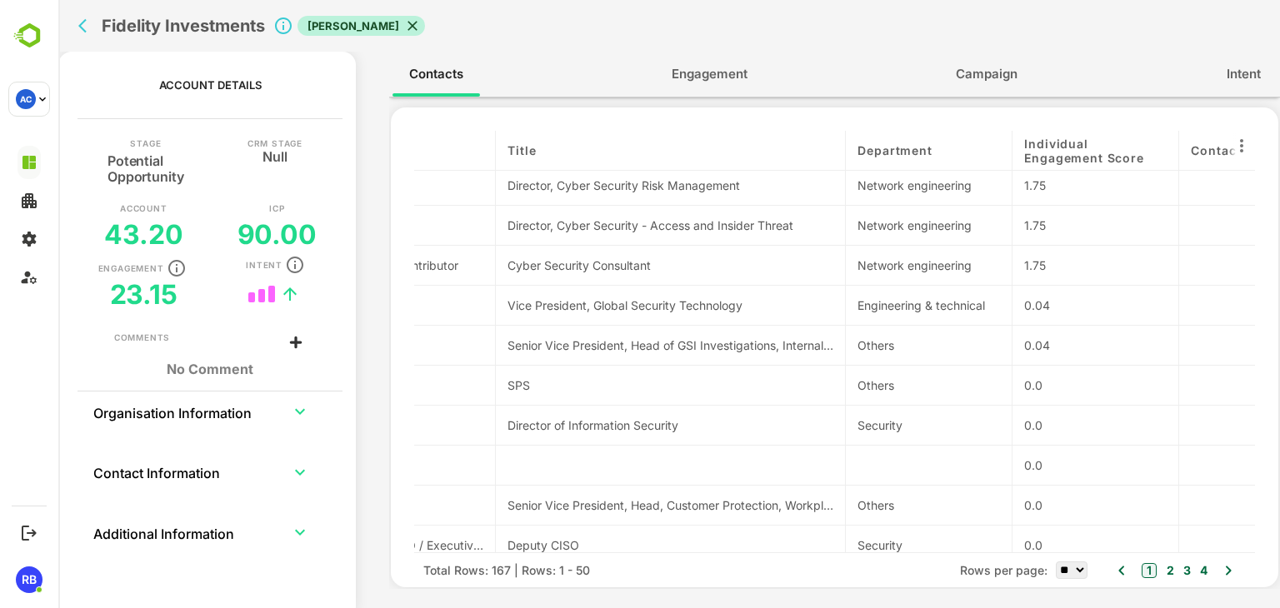
scroll to position [928, 252]
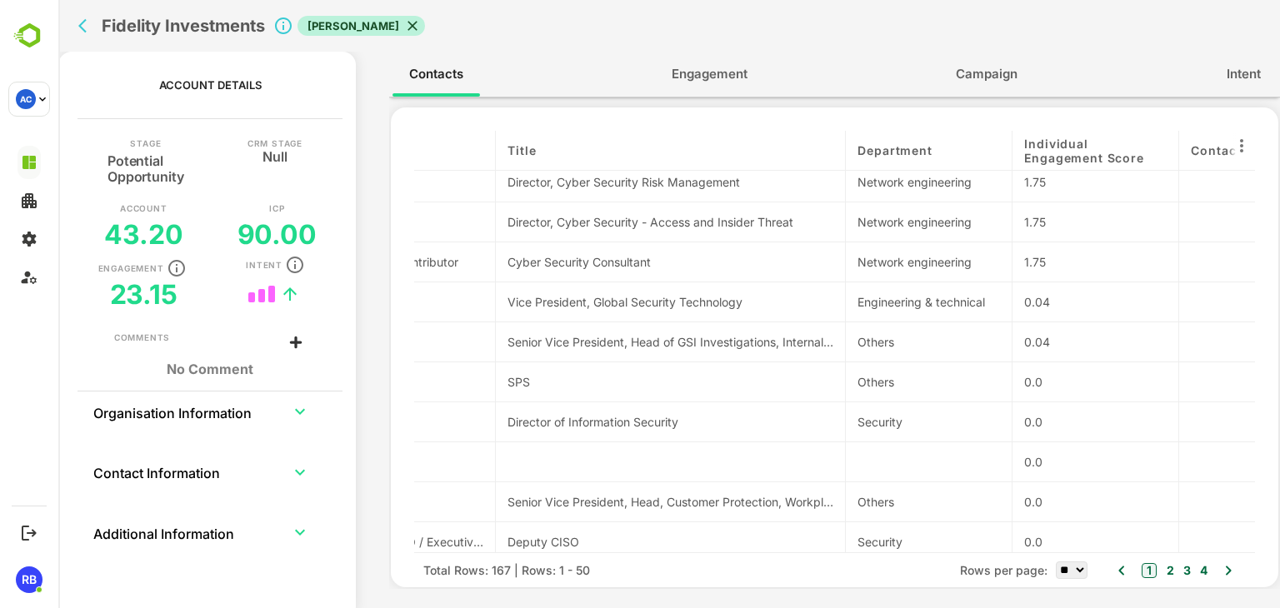
click at [598, 500] on div "Senior Vice President, Head, Customer Protection, Workplace Investing" at bounding box center [670, 501] width 326 height 17
copy div "Senior Vice President, Head, Customer Protection, Workplace Investing"
